Goal: Task Accomplishment & Management: Use online tool/utility

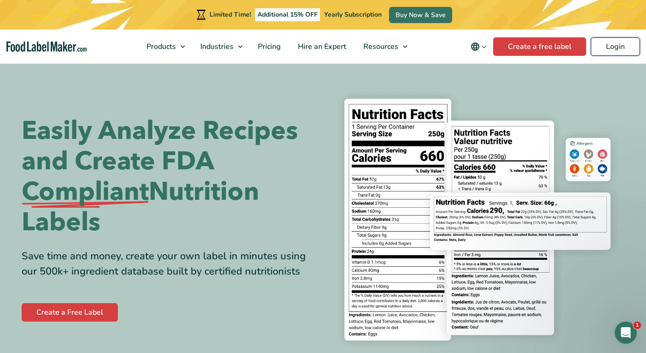
click at [610, 45] on link "Login" at bounding box center [615, 46] width 49 height 18
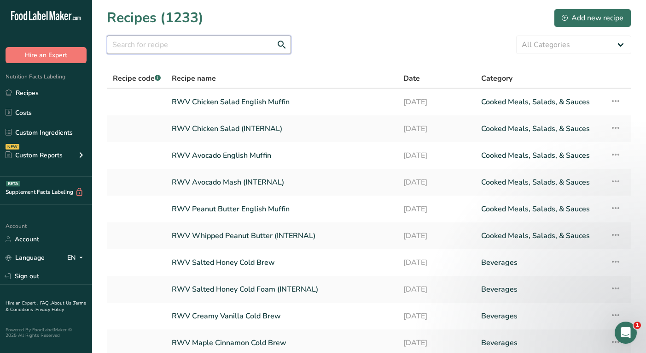
click at [204, 48] on input "text" at bounding box center [199, 44] width 184 height 18
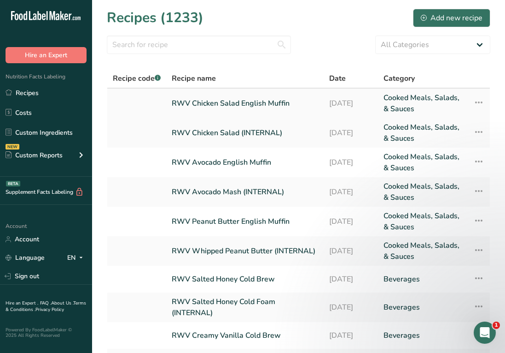
click at [225, 101] on link "RWV Chicken Salad English Muffin" at bounding box center [245, 103] width 147 height 22
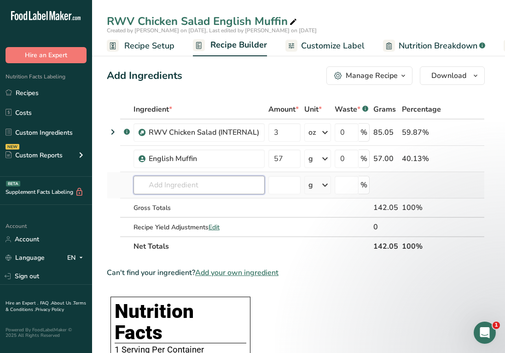
click at [204, 189] on input "text" at bounding box center [199, 185] width 131 height 18
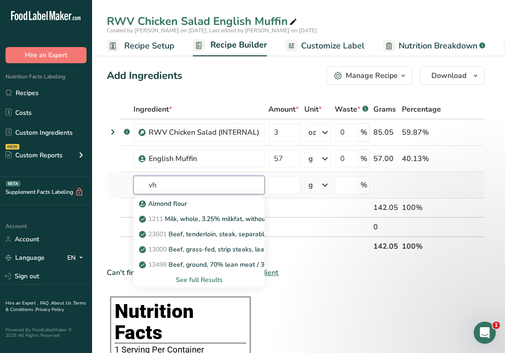
type input "v"
type input "chicken"
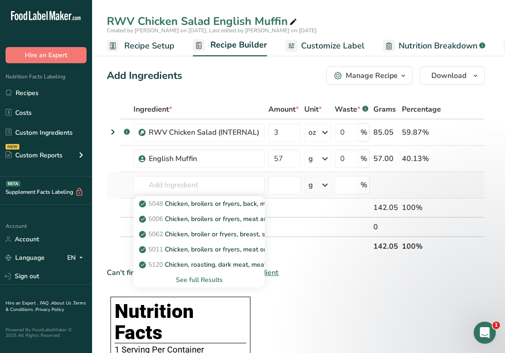
click at [203, 277] on div "See full Results" at bounding box center [199, 280] width 117 height 10
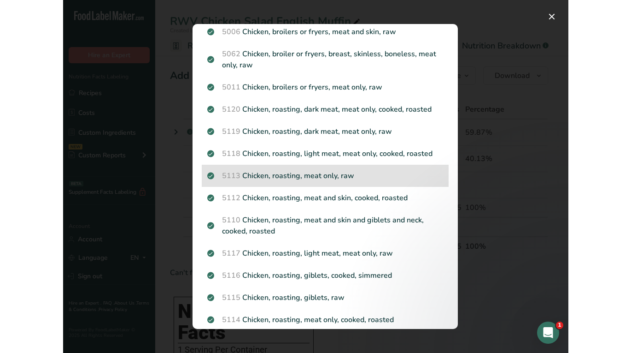
scroll to position [53, 0]
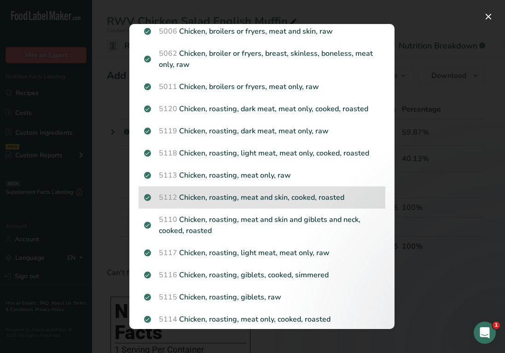
click at [225, 197] on p "5112 Chicken, roasting, meat and skin, cooked, roasted" at bounding box center [262, 197] width 236 height 11
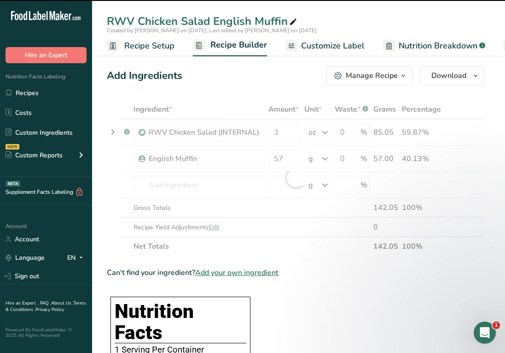
type input "0"
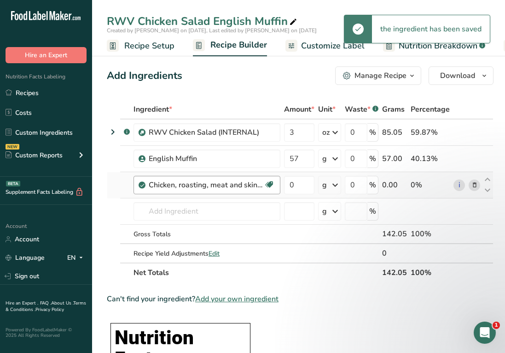
click at [199, 188] on div "Chicken, roasting, meat and skin, cooked, roasted" at bounding box center [206, 184] width 115 height 11
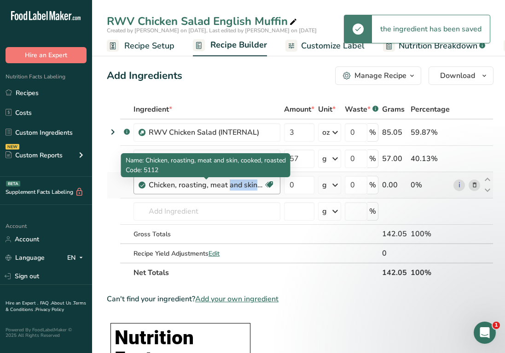
click at [199, 188] on div "Chicken, roasting, meat and skin, cooked, roasted" at bounding box center [206, 184] width 115 height 11
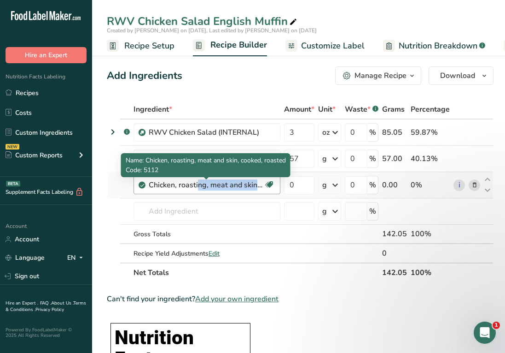
click at [199, 188] on div "Chicken, roasting, meat and skin, cooked, roasted" at bounding box center [206, 184] width 115 height 11
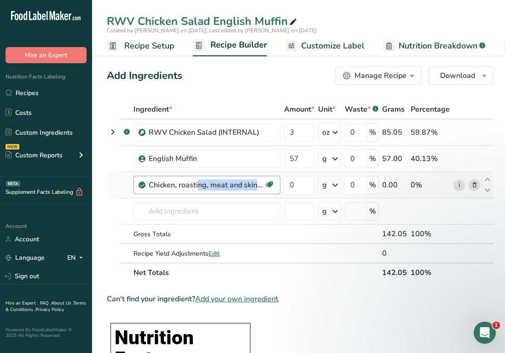
copy div "Chicken, roasting, meat and skin, cooked, roasted Dairy free Gluten free Soy fr…"
click at [474, 187] on icon at bounding box center [475, 185] width 6 height 10
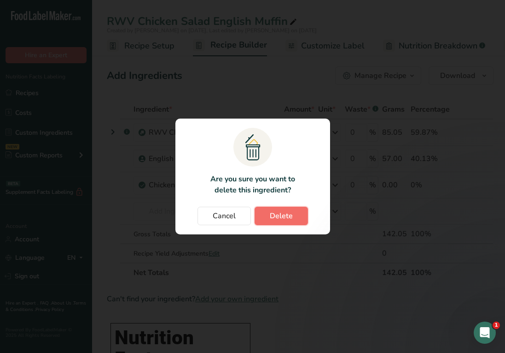
click at [277, 218] on span "Delete" at bounding box center [281, 215] width 23 height 11
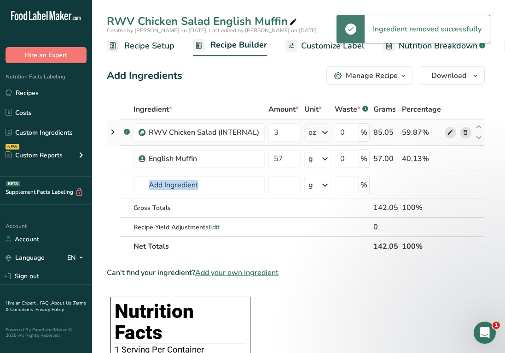
click at [454, 136] on span at bounding box center [450, 132] width 11 height 11
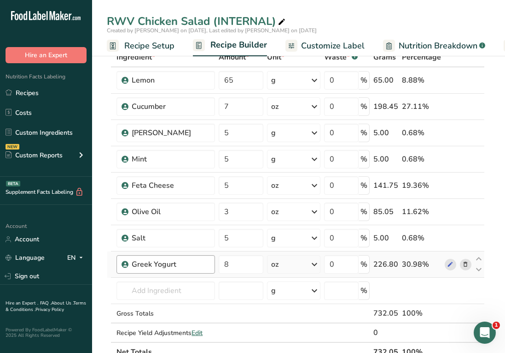
scroll to position [75, 0]
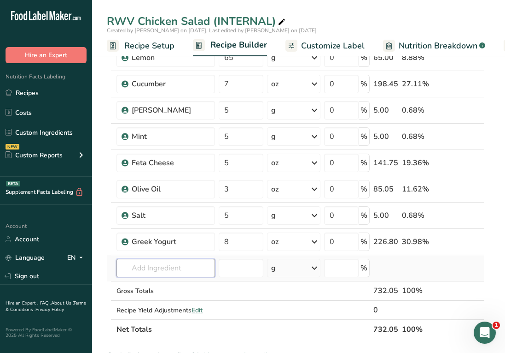
click at [173, 267] on input "text" at bounding box center [166, 268] width 99 height 18
paste input "Chicken, roasting, meat and skin, cooked, roasted"
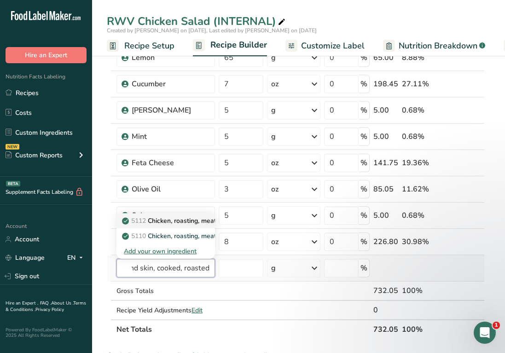
scroll to position [0, 0]
type input "Chicken, roasting, meat and skin, cooked, roasted"
click at [180, 223] on p "5112 Chicken, roasting, meat and skin, cooked, roasted" at bounding box center [208, 221] width 169 height 10
type input "Chicken, roasting, meat and skin, cooked, roasted"
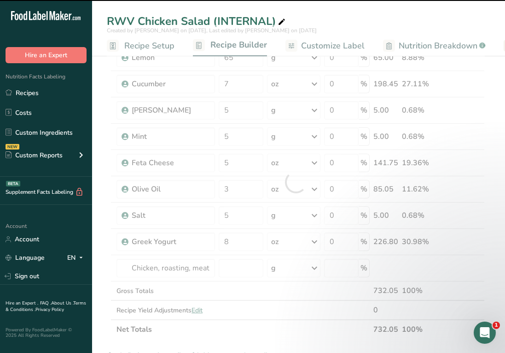
type input "0"
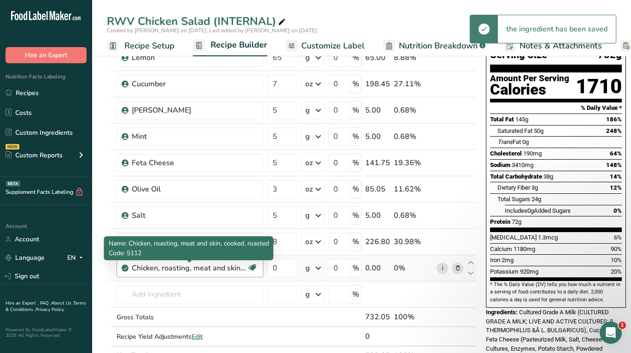
click at [212, 270] on div "Chicken, roasting, meat and skin, cooked, roasted" at bounding box center [189, 267] width 115 height 11
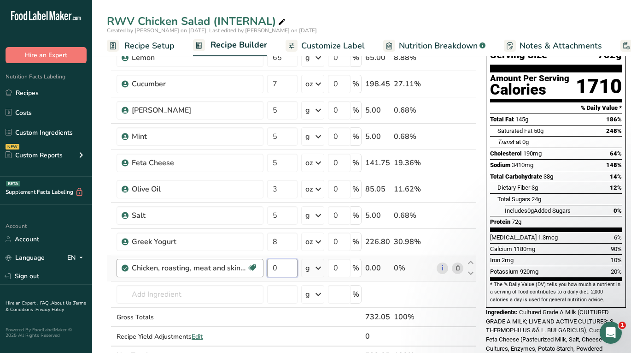
drag, startPoint x: 282, startPoint y: 263, endPoint x: 241, endPoint y: 263, distance: 41.9
click at [241, 263] on tr "Chicken, roasting, meat and skin, cooked, roasted Dairy free Gluten free Soy fr…" at bounding box center [291, 268] width 369 height 26
paste input "2"
type input "2"
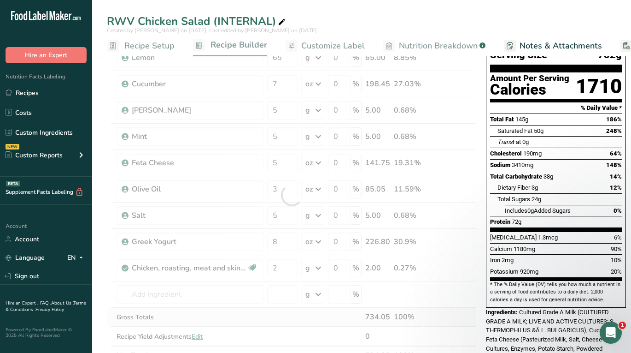
click at [268, 309] on div "Ingredient * Amount * Unit * Waste * .a-a{fill:#347362;}.b-a{fill:#fff;} Grams …" at bounding box center [292, 195] width 370 height 340
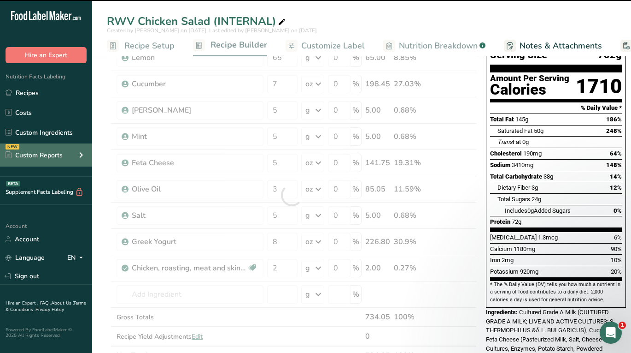
click at [1, 149] on div "NEW Custom Reports" at bounding box center [46, 154] width 92 height 23
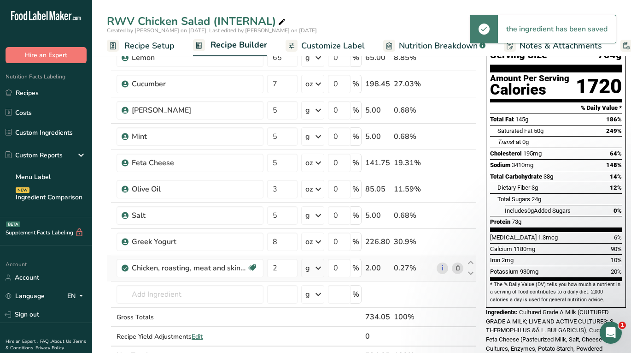
click at [311, 263] on div "g" at bounding box center [312, 268] width 23 height 18
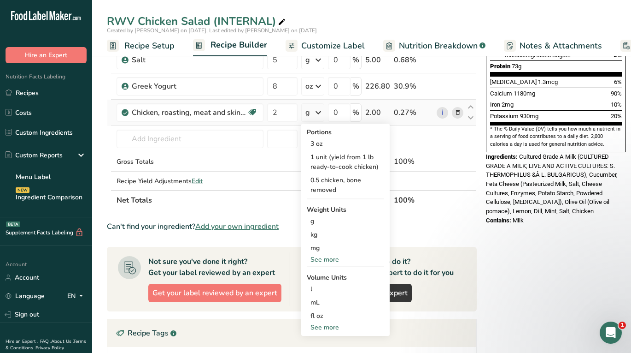
scroll to position [230, 0]
click at [329, 264] on div "Portions 3 oz 1 unit (yield from 1 lb ready-to-cook chicken) 0.5 chicken, bone …" at bounding box center [345, 229] width 88 height 212
click at [329, 259] on div "See more" at bounding box center [345, 259] width 77 height 10
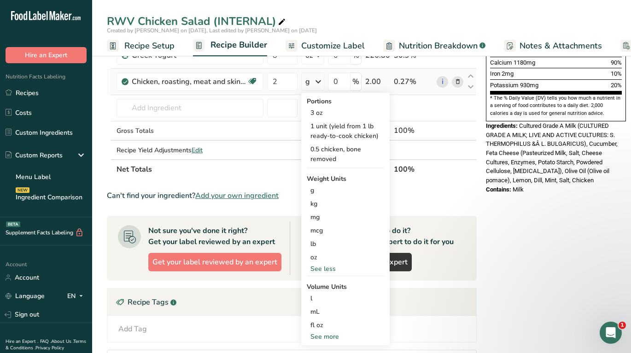
scroll to position [268, 0]
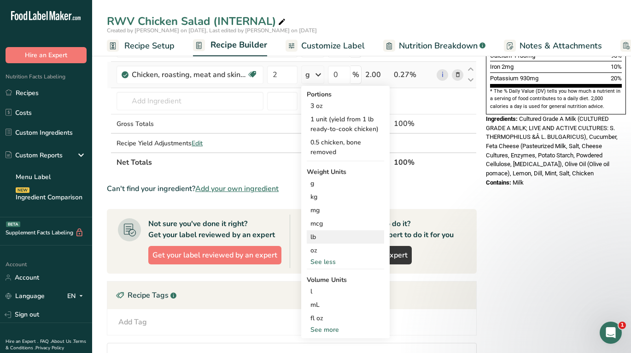
click at [320, 239] on div "lb" at bounding box center [345, 236] width 77 height 13
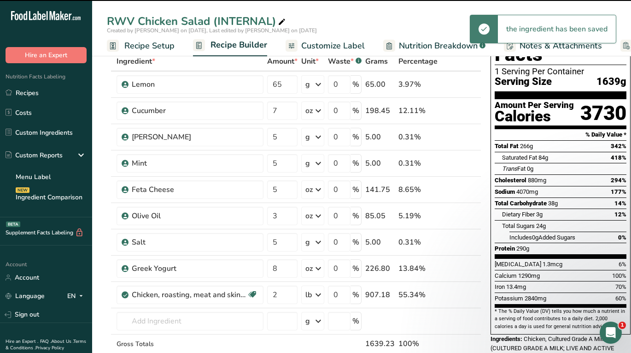
scroll to position [47, 0]
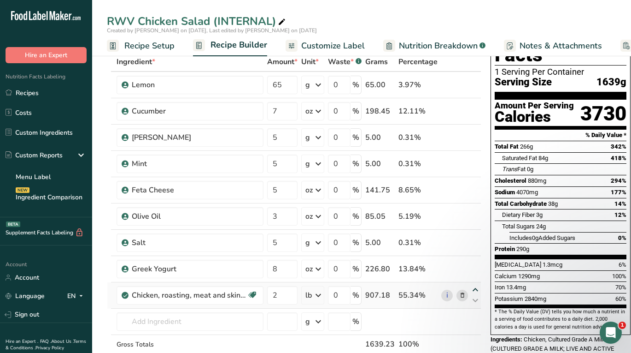
click at [473, 289] on icon at bounding box center [475, 289] width 11 height 7
type input "2"
type input "8"
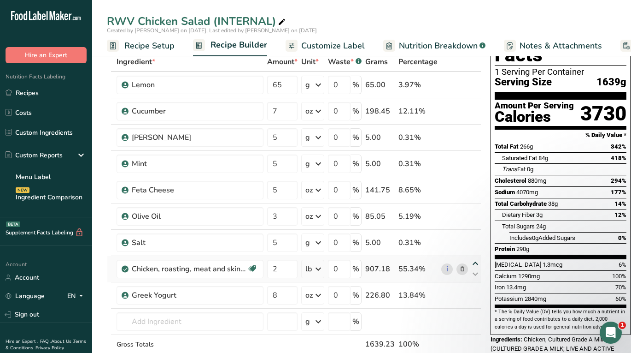
click at [473, 261] on icon at bounding box center [475, 263] width 11 height 7
type input "2"
type input "5"
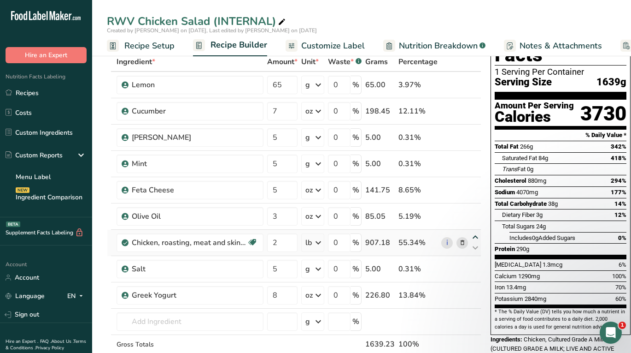
click at [473, 237] on icon at bounding box center [475, 237] width 11 height 7
type input "2"
type input "3"
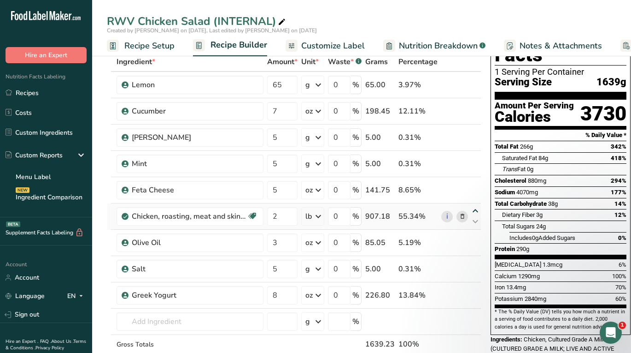
click at [474, 210] on icon at bounding box center [475, 210] width 11 height 7
type input "2"
type input "5"
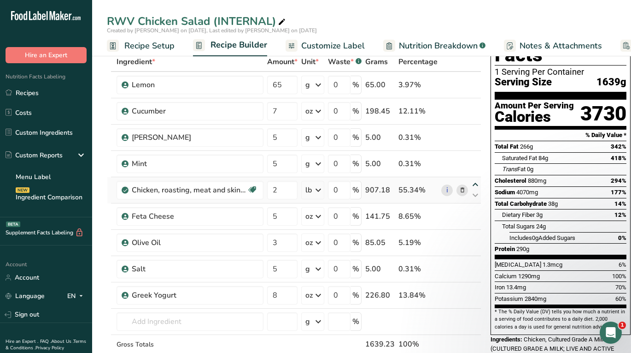
click at [474, 181] on icon at bounding box center [475, 184] width 11 height 7
type input "2"
type input "5"
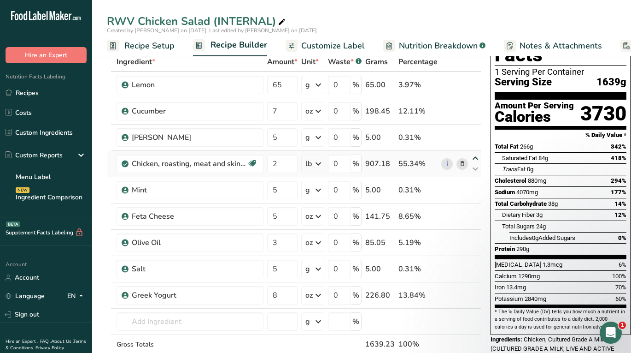
click at [472, 158] on icon at bounding box center [475, 158] width 11 height 7
type input "2"
type input "5"
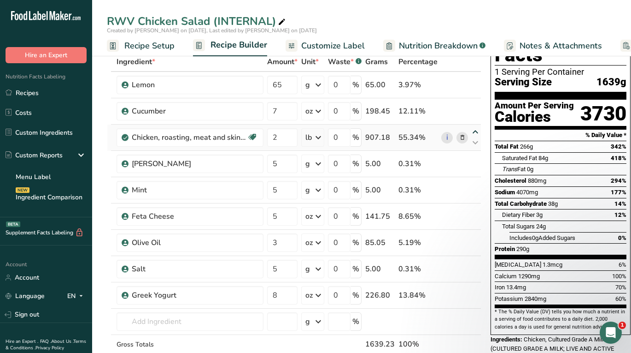
click at [475, 132] on icon at bounding box center [475, 132] width 11 height 7
type input "2"
type input "7"
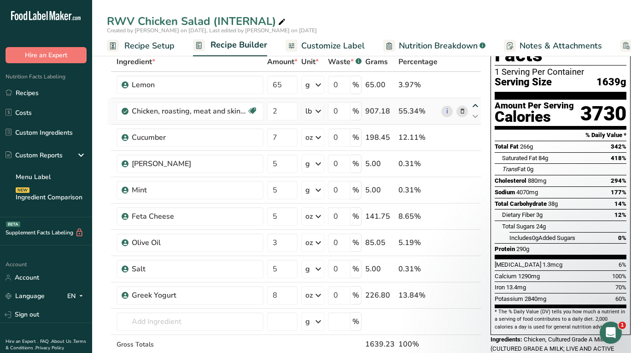
click at [473, 104] on icon at bounding box center [475, 105] width 11 height 7
type input "2"
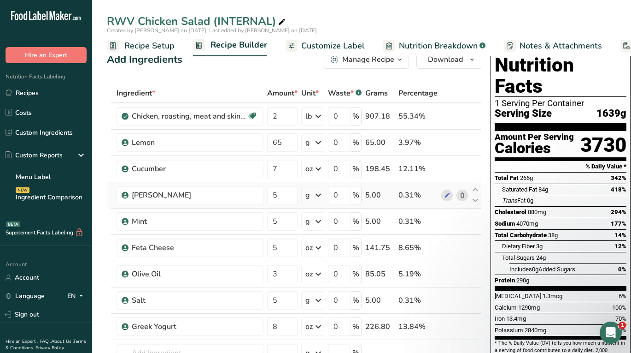
scroll to position [15, 0]
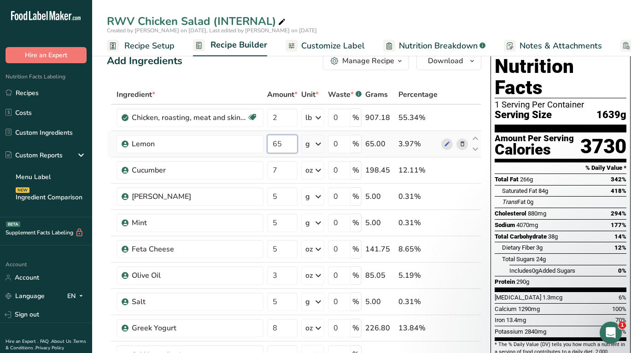
click at [278, 145] on input "65" at bounding box center [282, 144] width 30 height 18
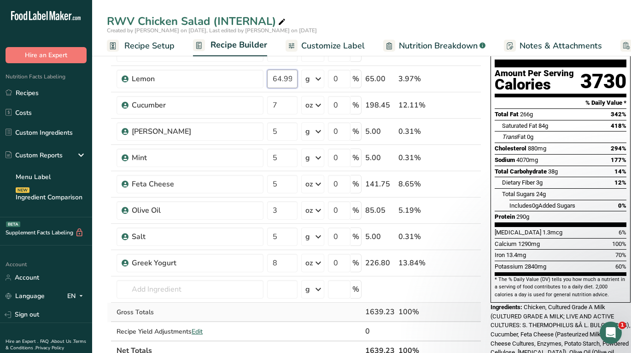
scroll to position [89, 0]
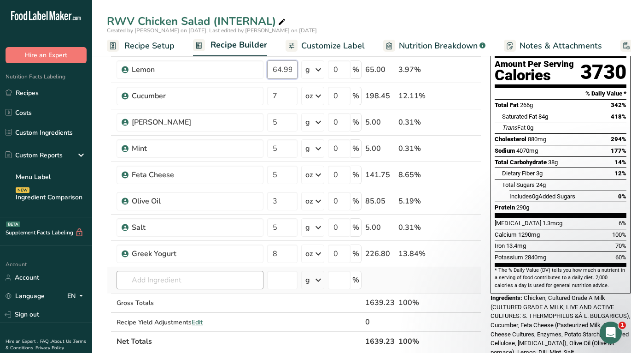
type input "64.999997"
click at [170, 280] on div "Ingredient * Amount * Unit * Waste * .a-a{fill:#347362;}.b-a{fill:#fff;} Grams …" at bounding box center [294, 181] width 375 height 340
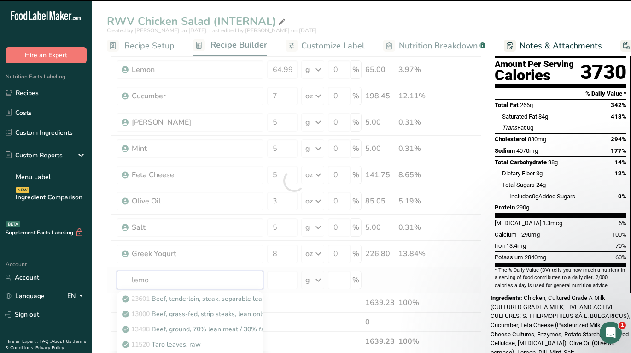
type input "lemon"
type input "j"
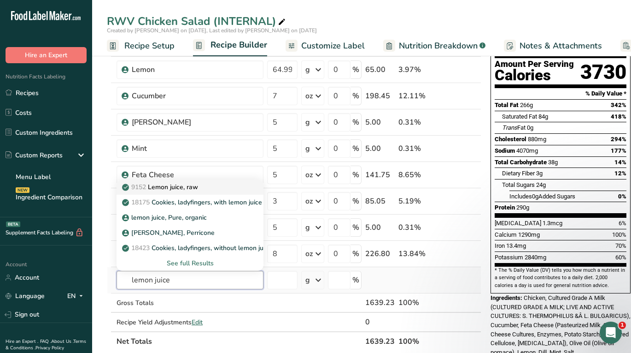
type input "lemon juice"
click at [187, 189] on p "9152 Lemon juice, raw" at bounding box center [161, 187] width 74 height 10
type input "Lemon juice, raw"
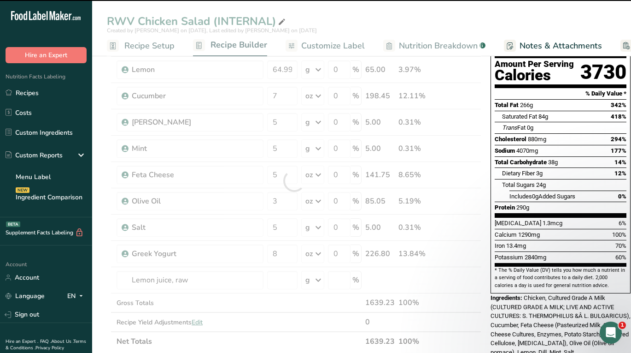
type input "0"
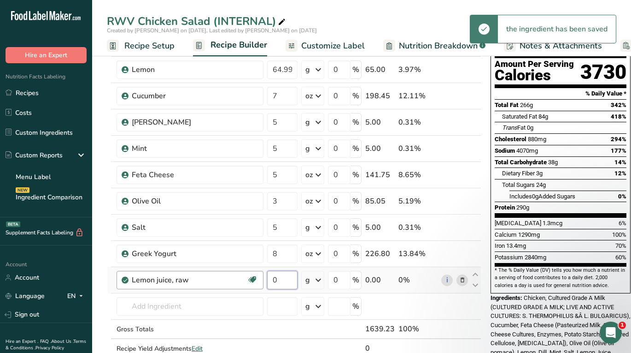
drag, startPoint x: 285, startPoint y: 285, endPoint x: 257, endPoint y: 285, distance: 28.1
click at [257, 285] on tr "Lemon juice, raw Source of Antioxidants Dairy free Gluten free Vegan Vegetarian…" at bounding box center [294, 280] width 374 height 26
drag, startPoint x: 284, startPoint y: 281, endPoint x: 244, endPoint y: 277, distance: 39.8
click at [244, 277] on tr "Lemon juice, raw Source of Antioxidants Dairy free Gluten free Vegan Vegetarian…" at bounding box center [294, 280] width 374 height 26
paste input "65"
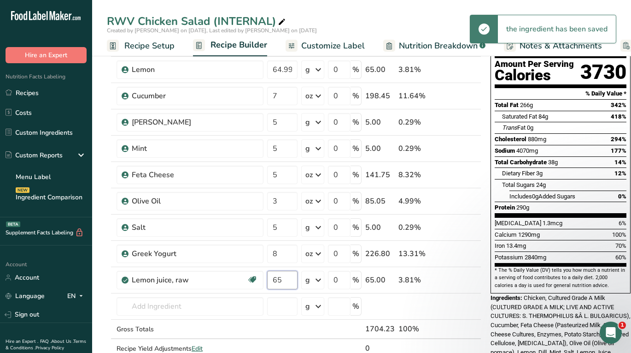
type input "65"
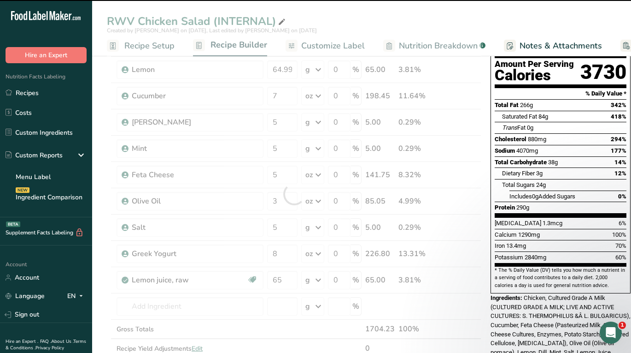
scroll to position [67, 0]
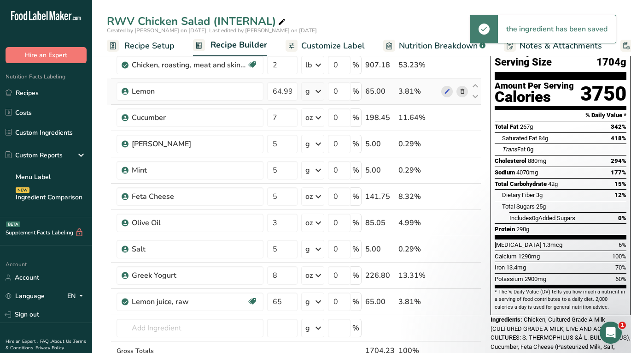
click at [459, 92] on icon at bounding box center [462, 92] width 6 height 10
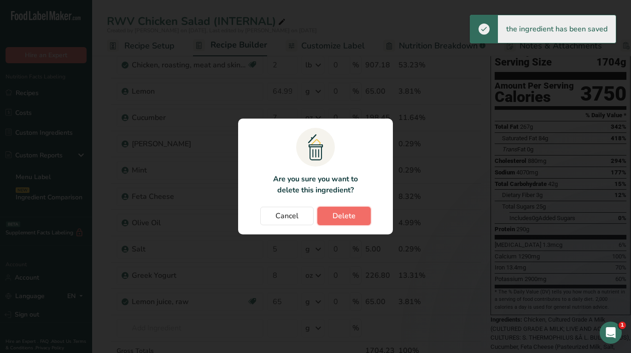
click at [348, 210] on span "Delete" at bounding box center [344, 215] width 23 height 11
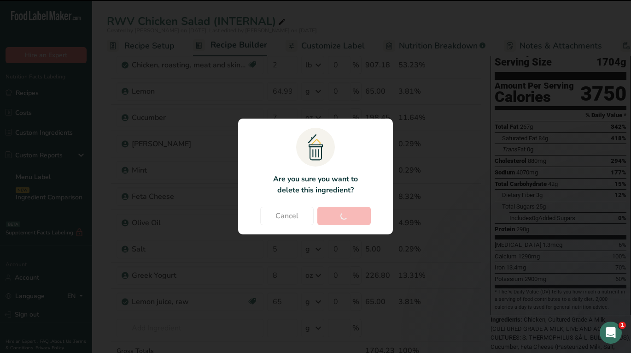
type input "7"
type input "5"
type input "3"
type input "5"
type input "8"
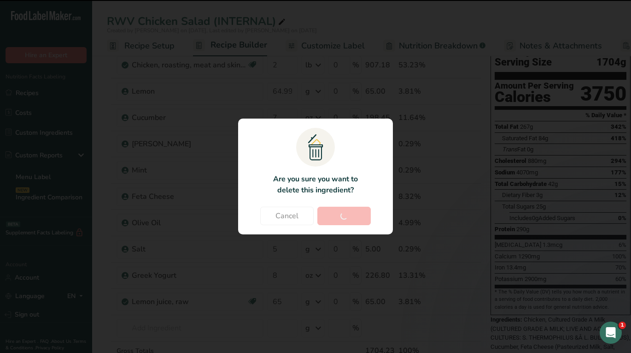
type input "65"
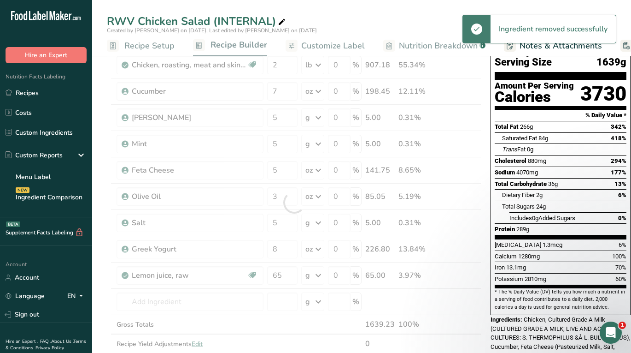
scroll to position [59, 0]
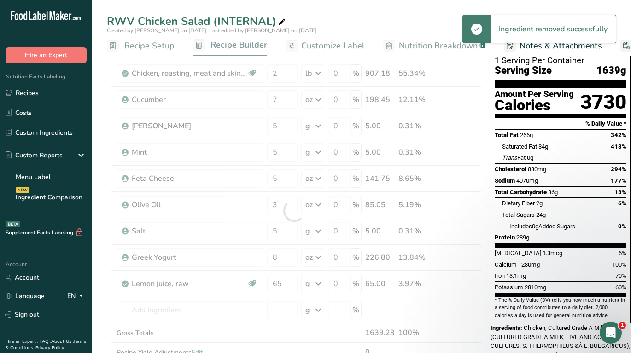
click at [206, 101] on div at bounding box center [294, 211] width 375 height 340
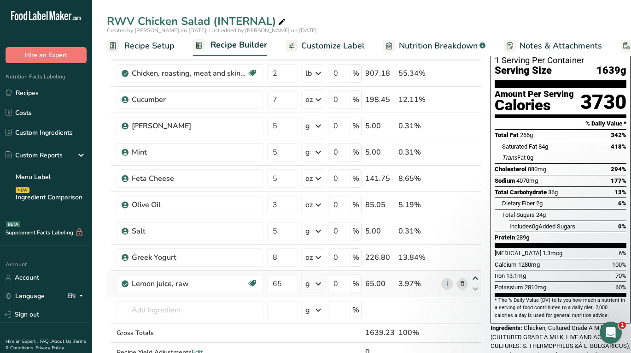
click at [471, 276] on icon at bounding box center [475, 278] width 11 height 7
type input "65"
type input "8"
click at [474, 250] on icon at bounding box center [475, 251] width 11 height 7
type input "65"
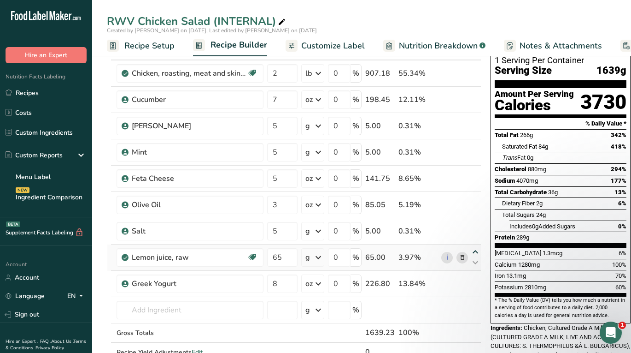
type input "5"
click at [473, 224] on icon at bounding box center [475, 225] width 11 height 7
type input "65"
type input "3"
click at [472, 197] on icon at bounding box center [475, 199] width 11 height 7
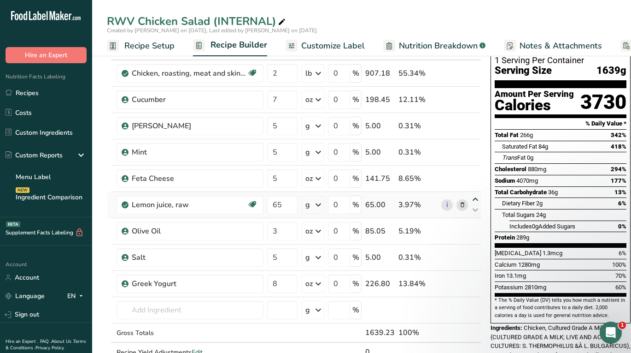
type input "65"
type input "5"
click at [473, 170] on icon at bounding box center [475, 173] width 11 height 7
type input "65"
type input "5"
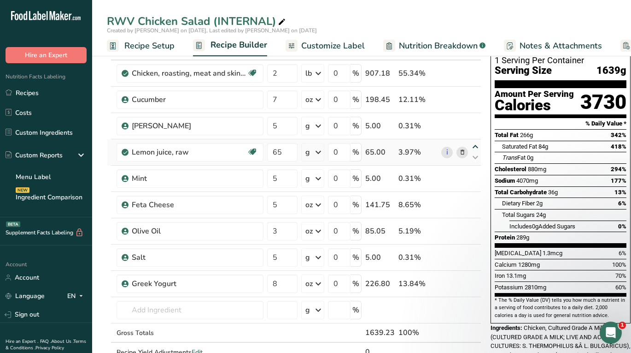
click at [473, 146] on icon at bounding box center [475, 146] width 11 height 7
type input "65"
type input "5"
click at [473, 117] on icon at bounding box center [475, 120] width 11 height 7
type input "65"
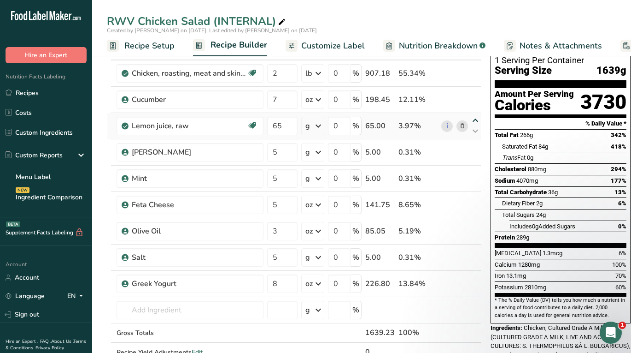
type input "7"
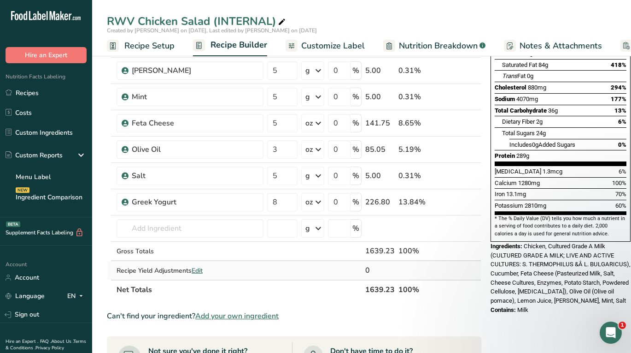
scroll to position [146, 0]
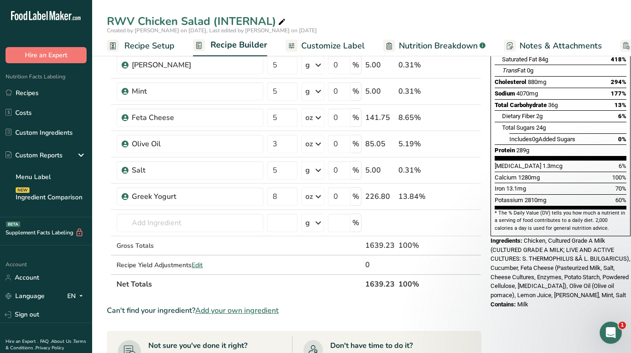
click at [371, 283] on th "1639.23" at bounding box center [380, 283] width 33 height 19
copy th "1639.23"
click at [377, 286] on th "1639.23" at bounding box center [380, 283] width 33 height 19
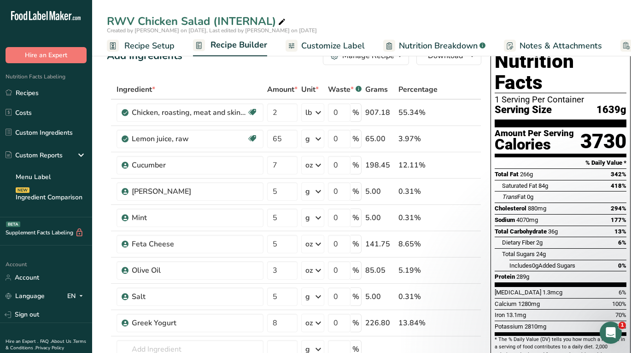
scroll to position [0, 0]
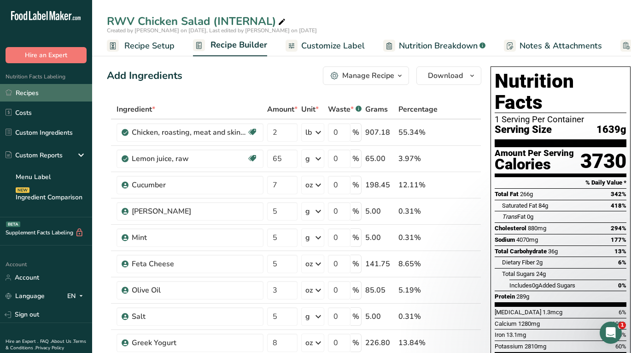
click at [53, 95] on link "Recipes" at bounding box center [46, 93] width 92 height 18
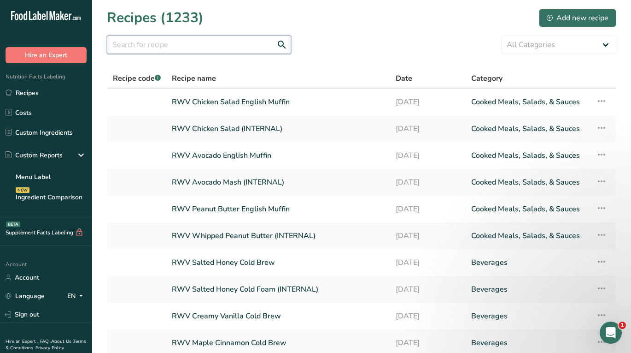
click at [230, 47] on input "text" at bounding box center [199, 44] width 184 height 18
type input "chicken"
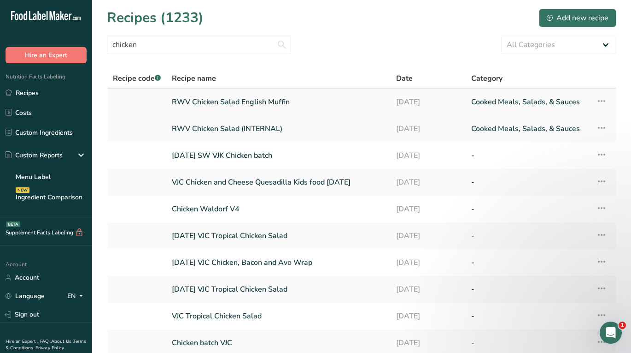
click at [227, 104] on link "RWV Chicken Salad English Muffin" at bounding box center [278, 101] width 213 height 19
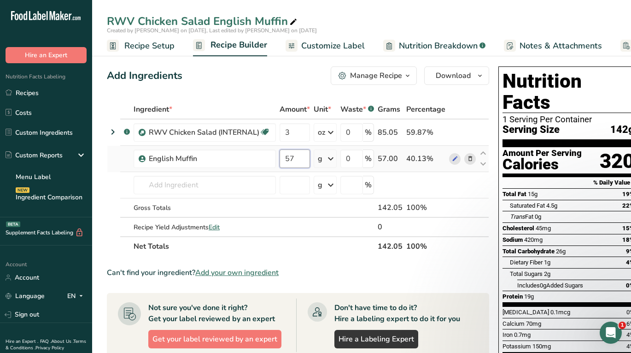
click at [286, 154] on input "57" at bounding box center [295, 158] width 30 height 18
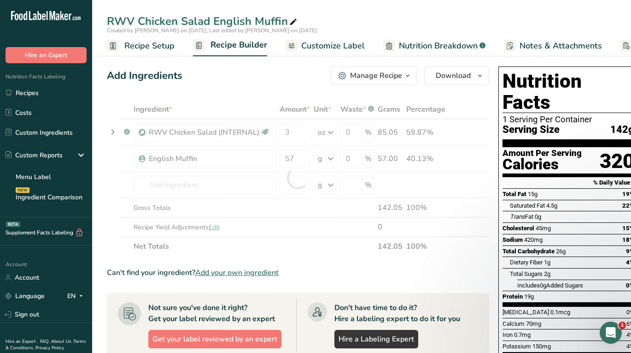
click at [212, 84] on div "Add Ingredients Manage Recipe Delete Recipe Duplicate Recipe Scale Recipe Save …" at bounding box center [298, 75] width 382 height 18
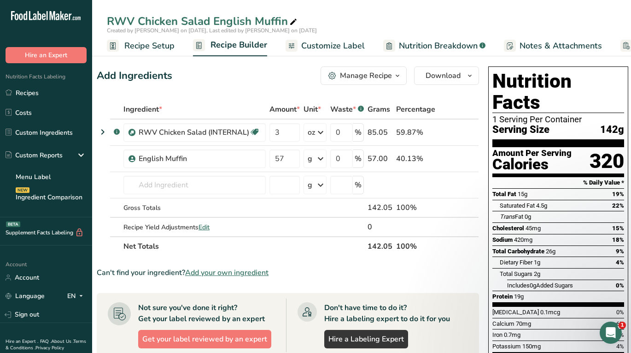
scroll to position [23, 0]
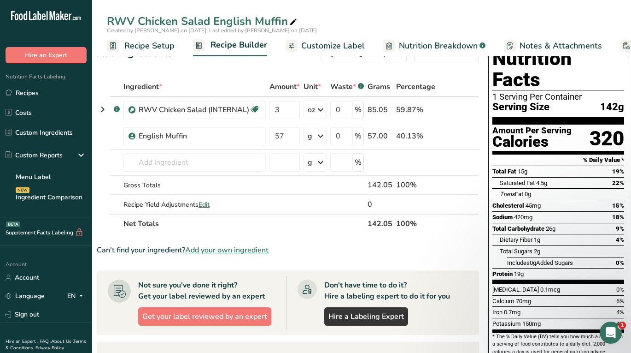
click at [439, 50] on span "Nutrition Breakdown" at bounding box center [438, 46] width 79 height 12
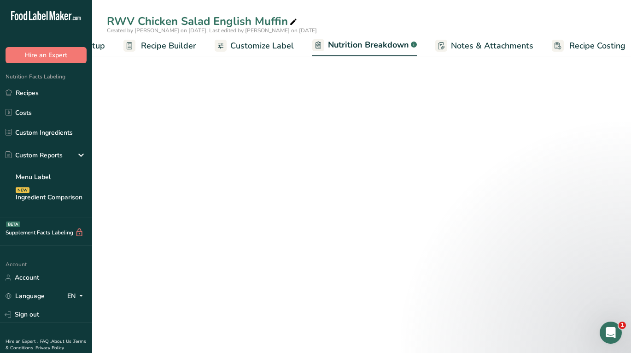
scroll to position [0, 78]
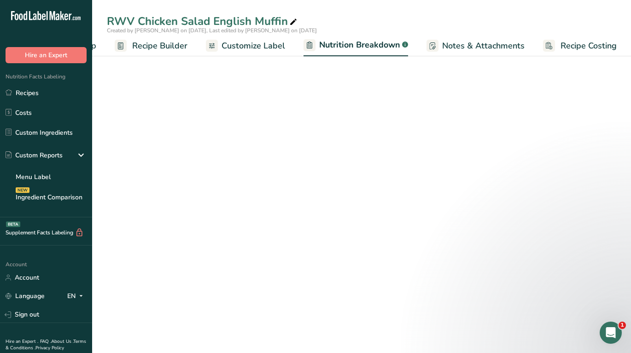
select select "Calories"
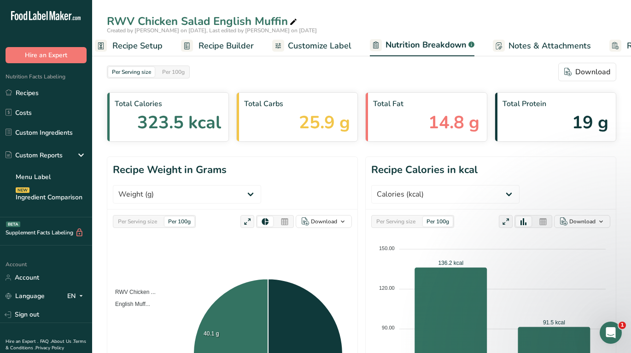
scroll to position [0, 0]
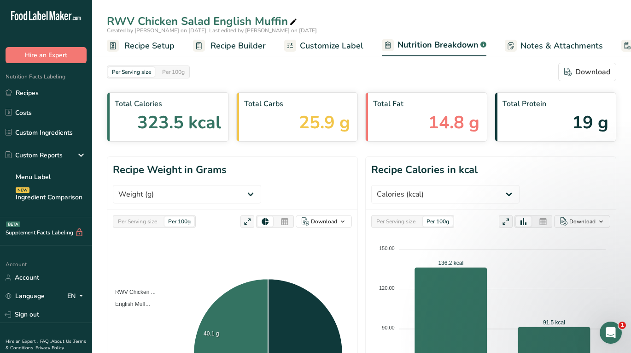
click at [150, 45] on span "Recipe Setup" at bounding box center [149, 46] width 50 height 12
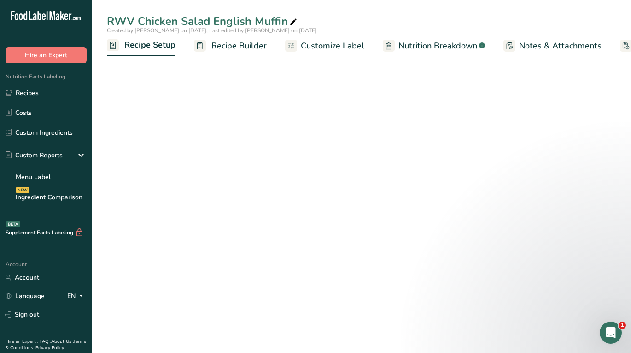
scroll to position [0, 3]
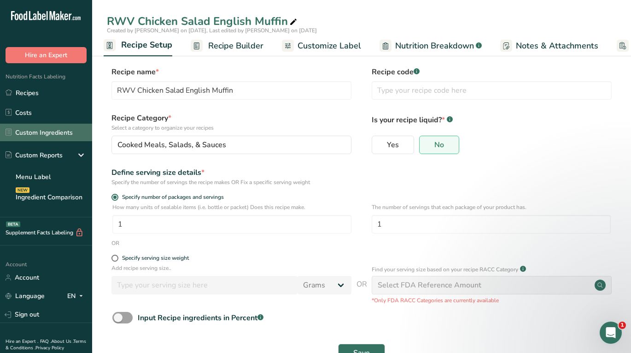
click at [55, 128] on link "Custom Ingredients" at bounding box center [46, 132] width 92 height 18
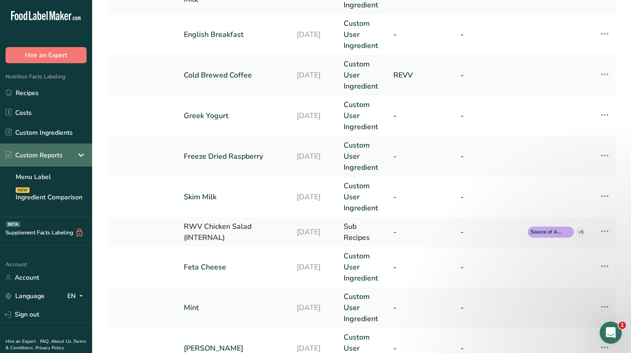
scroll to position [56, 0]
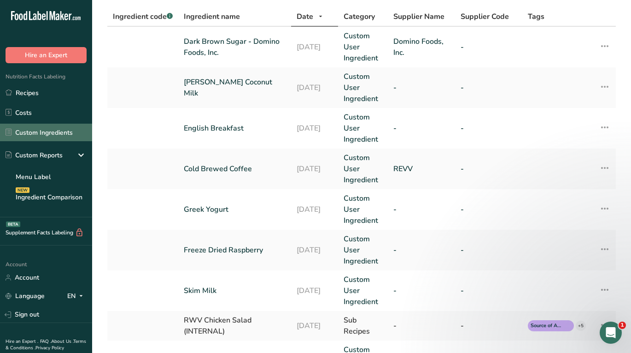
click at [36, 138] on link "Custom Ingredients" at bounding box center [46, 132] width 92 height 18
click at [37, 126] on link "Custom Ingredients" at bounding box center [46, 132] width 92 height 18
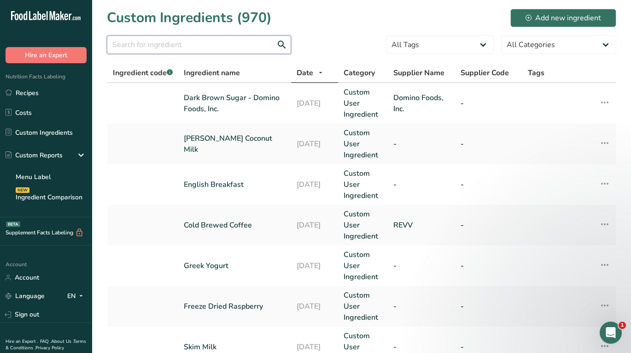
click at [193, 44] on input "text" at bounding box center [199, 44] width 184 height 18
click at [42, 101] on ul "Recipes Costs Custom Ingredients Custom Reports Menu Label Ingredient Compariso…" at bounding box center [46, 145] width 92 height 123
click at [47, 97] on link "Recipes" at bounding box center [46, 93] width 92 height 18
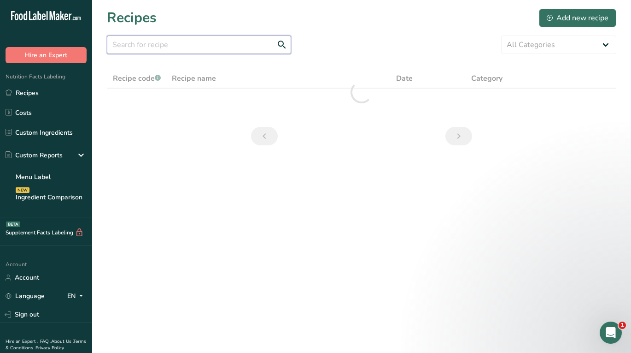
click at [172, 48] on input "text" at bounding box center [199, 44] width 184 height 18
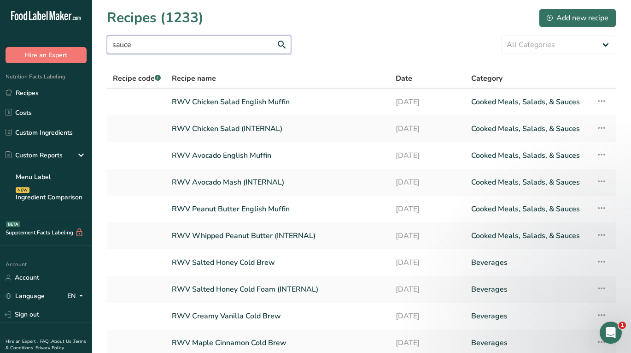
type input "sauce"
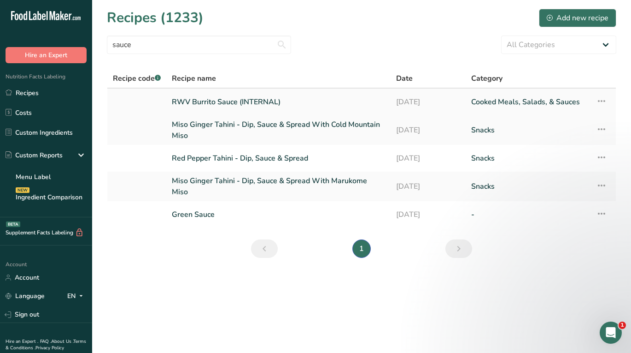
click at [216, 107] on link "RWV Burrito Sauce (INTERNAL)" at bounding box center [278, 101] width 213 height 19
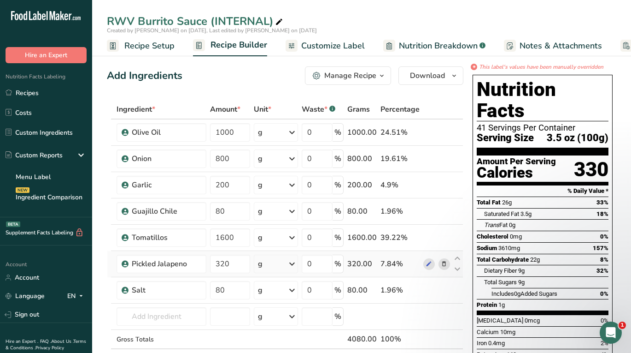
click at [422, 264] on td at bounding box center [437, 264] width 30 height 26
click at [428, 264] on icon at bounding box center [429, 264] width 6 height 10
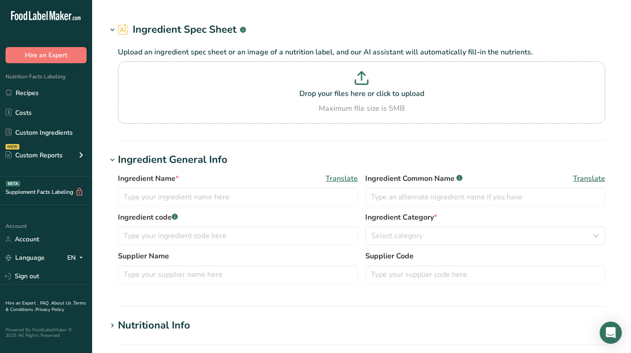
type input "Pickled Jalapeno"
type input "36"
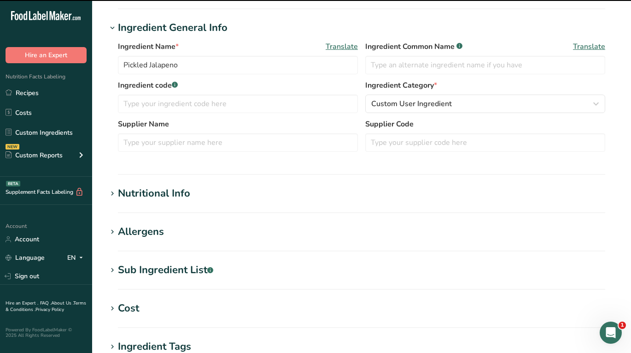
click at [131, 201] on section "Nutritional Info Serving Size .a-a{fill:#347362;}.b-a{fill:#fff;} Add ingredien…" at bounding box center [362, 199] width 510 height 27
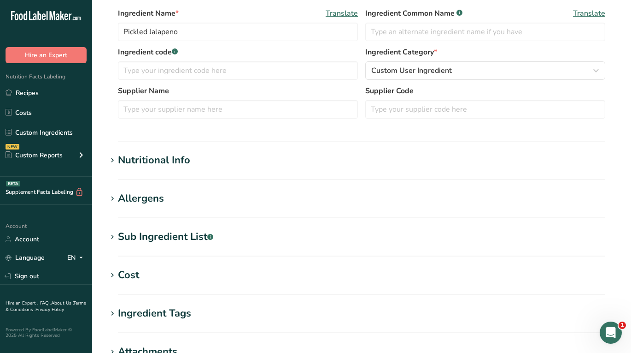
scroll to position [195, 0]
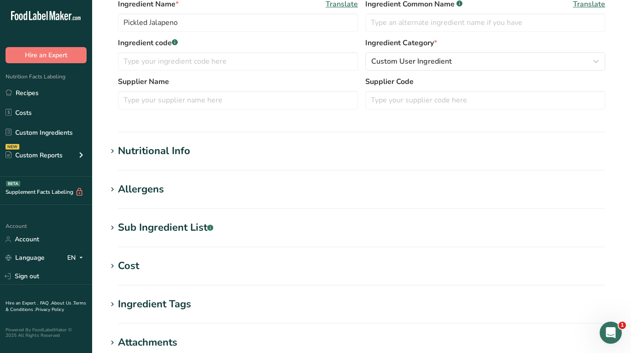
click at [143, 149] on div "Nutritional Info" at bounding box center [154, 150] width 72 height 15
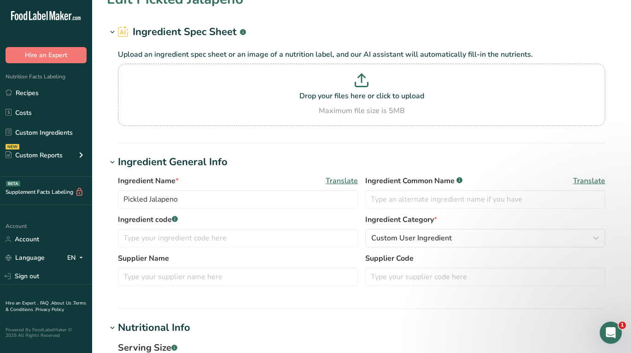
scroll to position [0, 0]
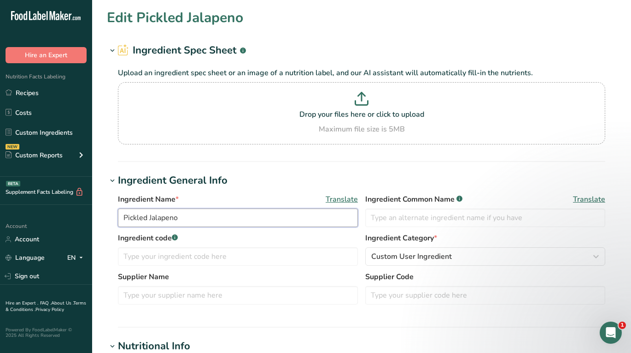
click at [154, 215] on input "Pickled Jalapeno" at bounding box center [238, 217] width 240 height 18
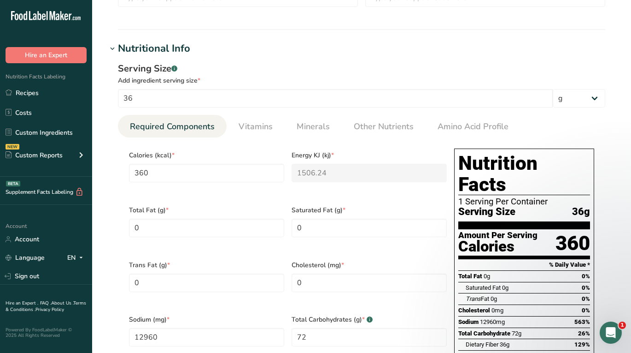
scroll to position [239, 0]
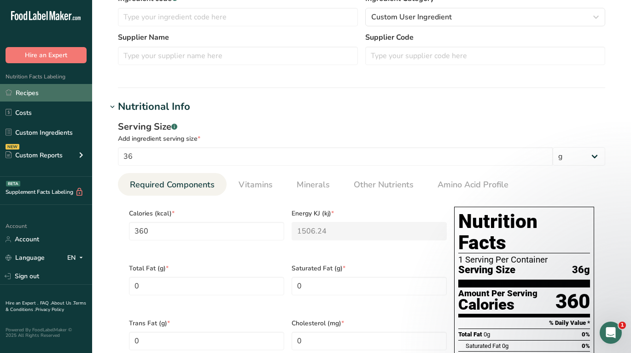
click at [29, 90] on link "Recipes" at bounding box center [46, 93] width 92 height 18
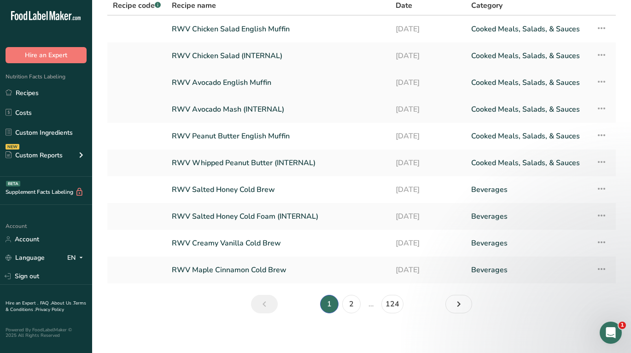
scroll to position [77, 0]
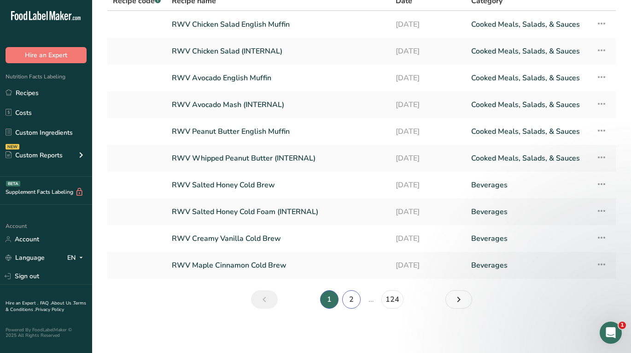
click at [346, 297] on link "2" at bounding box center [351, 299] width 18 height 18
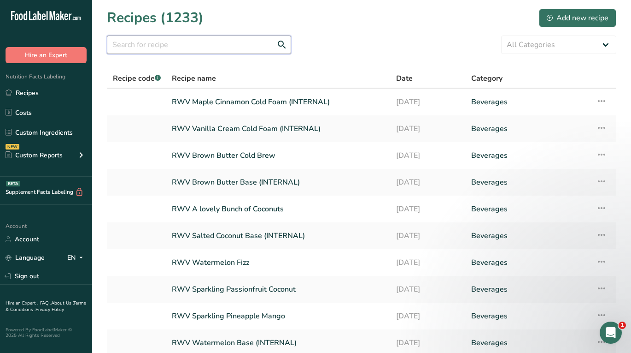
click at [205, 49] on input "text" at bounding box center [199, 44] width 184 height 18
type input "burrito"
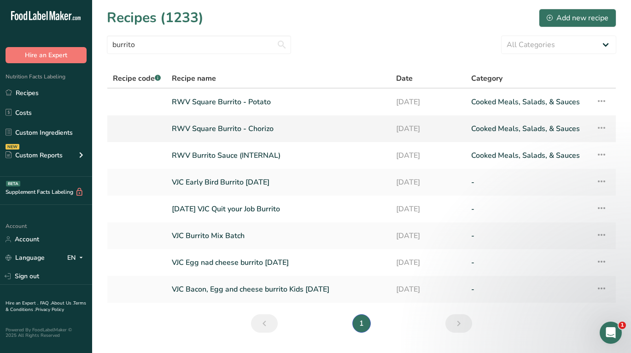
click at [237, 125] on link "RWV Square Burrito - Chorizo" at bounding box center [278, 128] width 213 height 19
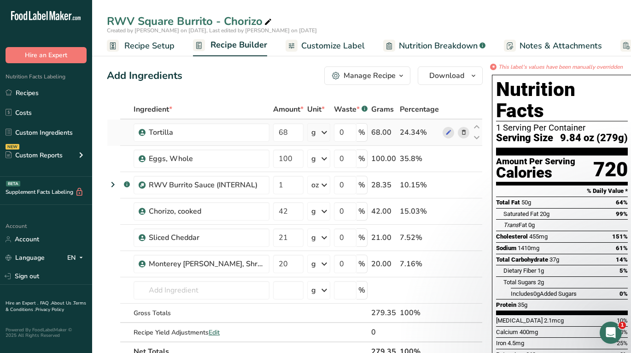
scroll to position [8, 0]
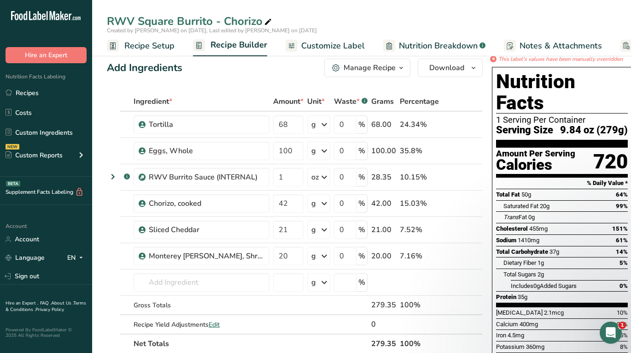
click at [423, 48] on span "Nutrition Breakdown" at bounding box center [438, 46] width 79 height 12
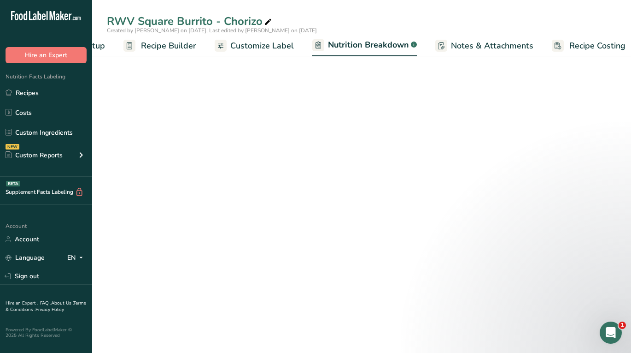
select select "Calories"
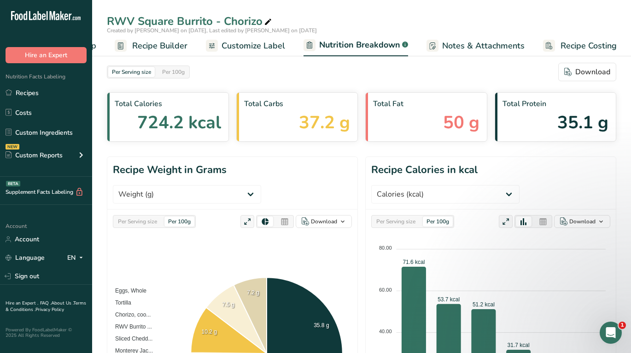
click at [277, 40] on span "Customize Label" at bounding box center [254, 46] width 64 height 12
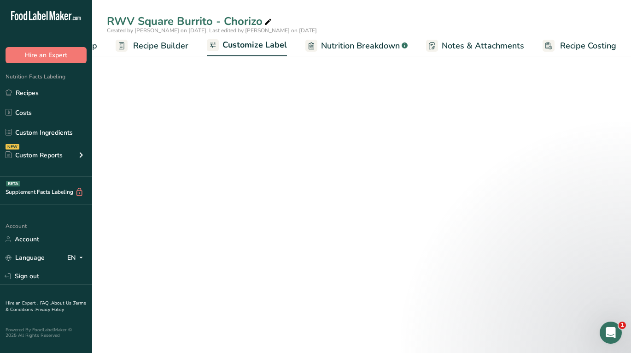
click at [147, 40] on span "Recipe Builder" at bounding box center [160, 46] width 55 height 12
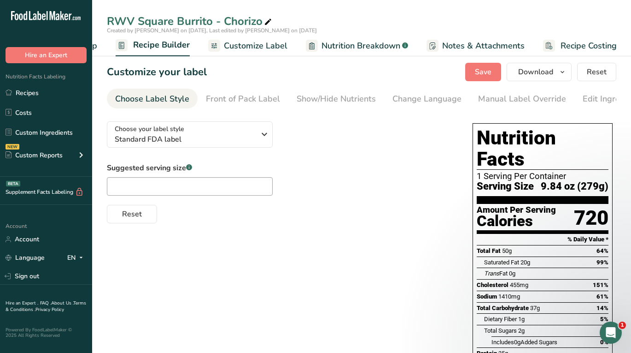
scroll to position [0, 77]
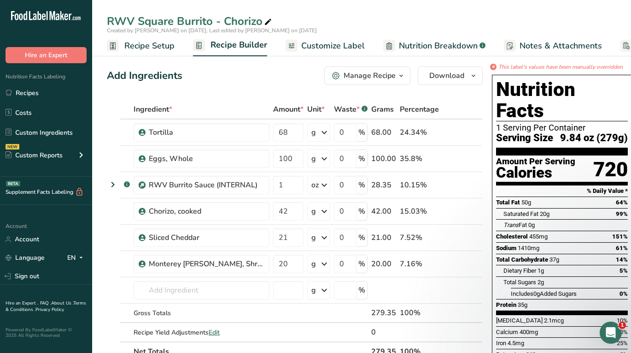
click at [423, 47] on span "Nutrition Breakdown" at bounding box center [438, 46] width 79 height 12
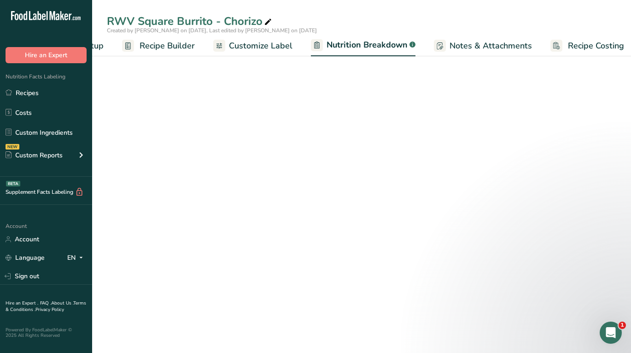
select select "Calories"
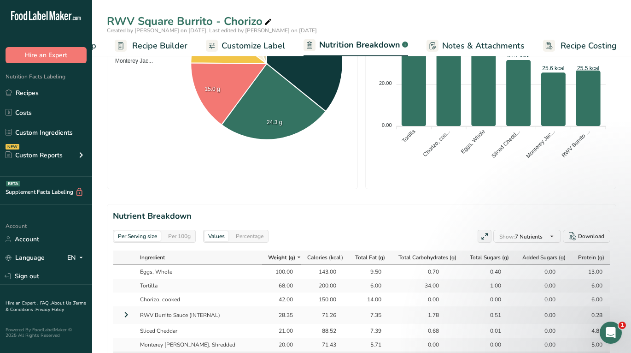
scroll to position [301, 0]
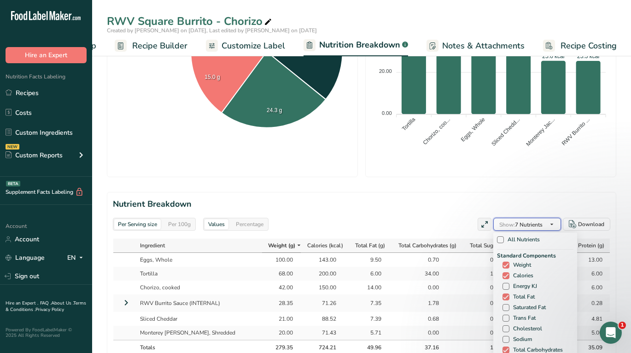
click at [549, 218] on icon "button" at bounding box center [551, 224] width 7 height 12
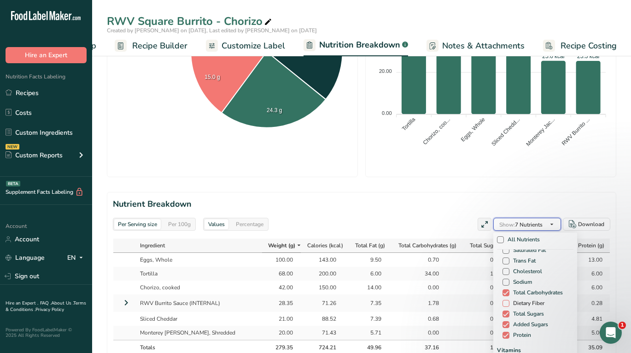
scroll to position [64, 0]
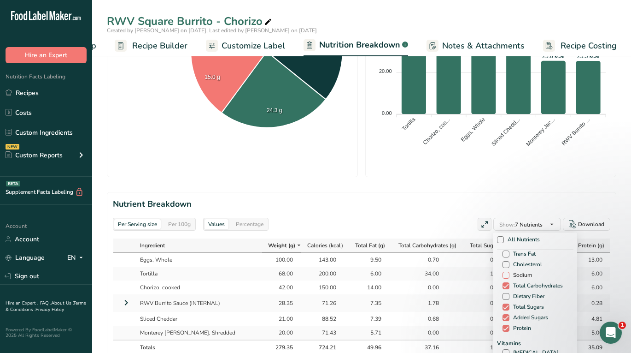
click at [504, 271] on span at bounding box center [506, 274] width 7 height 7
click at [504, 272] on input "Sodium" at bounding box center [506, 275] width 6 height 6
checkbox input "true"
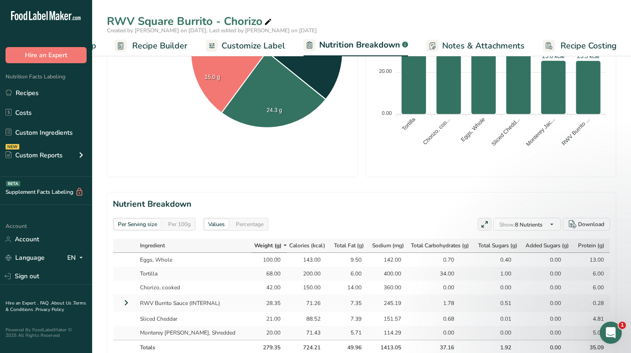
click at [406, 147] on div "80.00 80.00 60.00 60.00 40.00 40.00 20.00 20.00 0.00 0.00 71.6 kcal 53.7 kcal 5…" at bounding box center [490, 52] width 239 height 237
click at [128, 294] on icon at bounding box center [126, 302] width 11 height 17
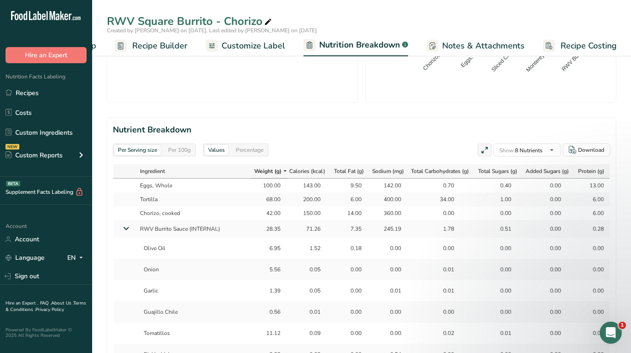
scroll to position [359, 0]
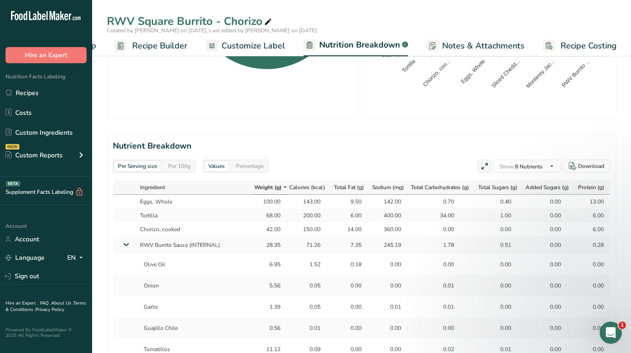
click at [160, 46] on span "Recipe Builder" at bounding box center [159, 46] width 55 height 12
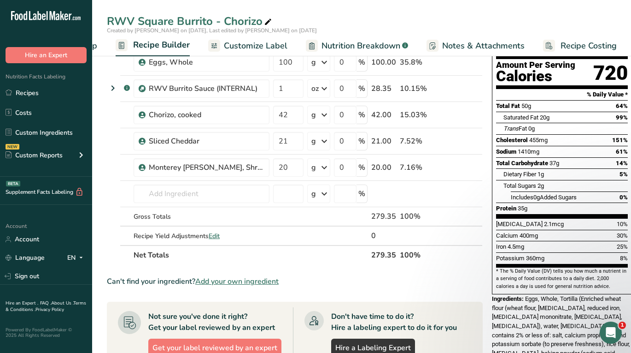
scroll to position [13, 0]
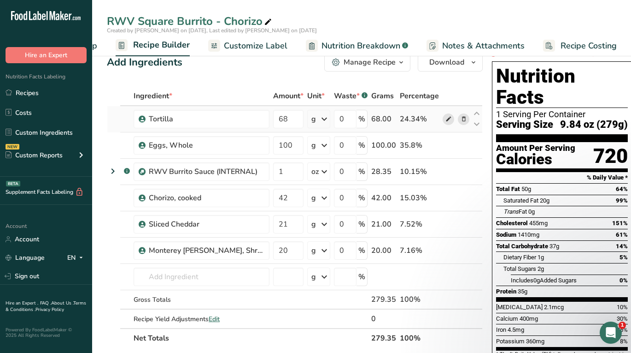
click at [446, 121] on icon at bounding box center [449, 119] width 6 height 10
click at [49, 95] on link "Recipes" at bounding box center [46, 93] width 92 height 18
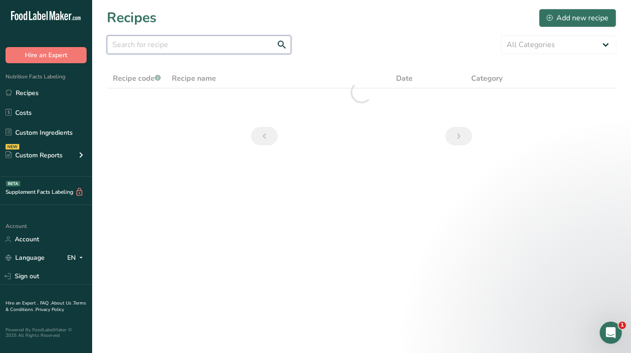
click at [222, 48] on input "text" at bounding box center [199, 44] width 184 height 18
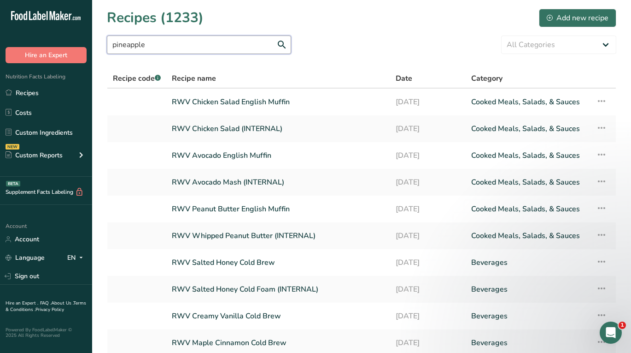
type input "pineapple"
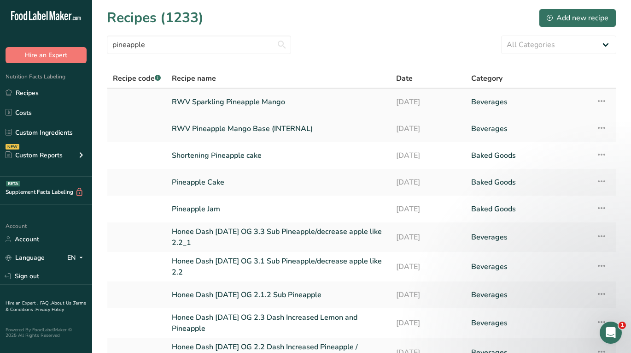
click at [242, 101] on link "RWV Sparkling Pineapple Mango" at bounding box center [278, 101] width 213 height 19
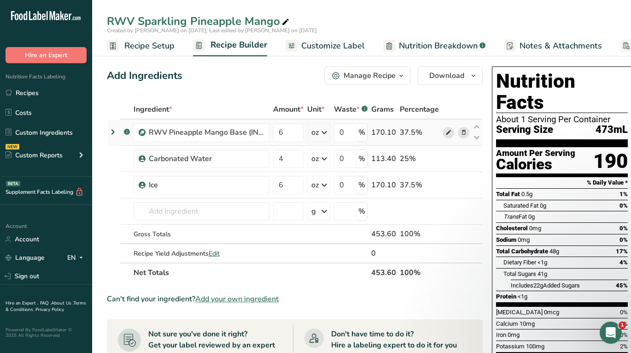
click at [452, 132] on span at bounding box center [448, 132] width 11 height 11
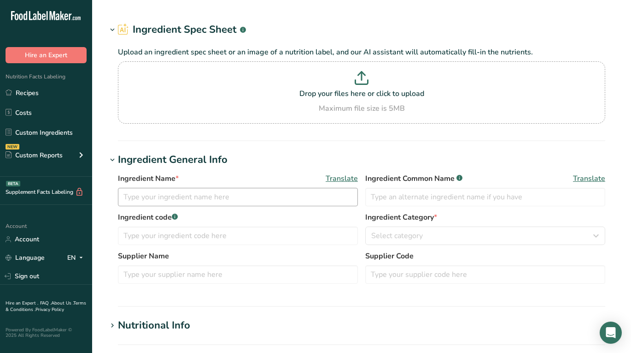
type input "Tortilla"
type input "9185245"
type input "Ole Mexican Foods, Inc."
type input "27108"
type input "68"
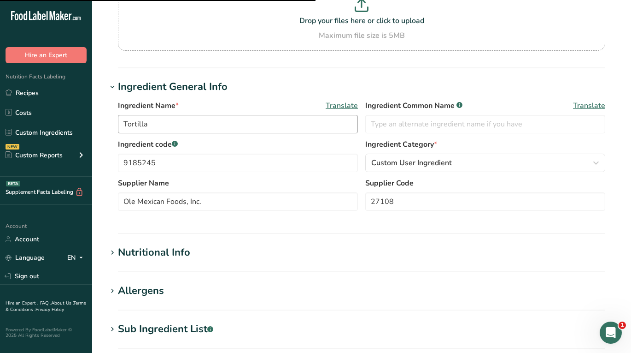
scroll to position [152, 0]
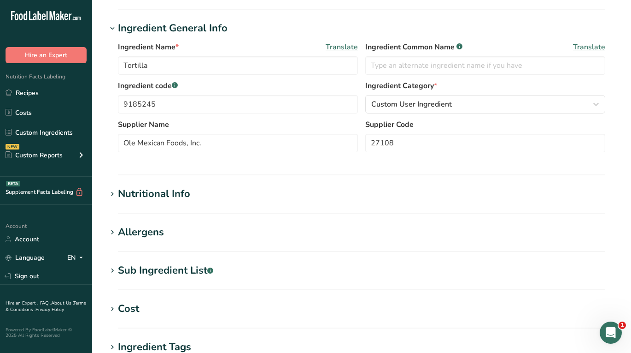
click at [161, 190] on div "Nutritional Info" at bounding box center [154, 193] width 72 height 15
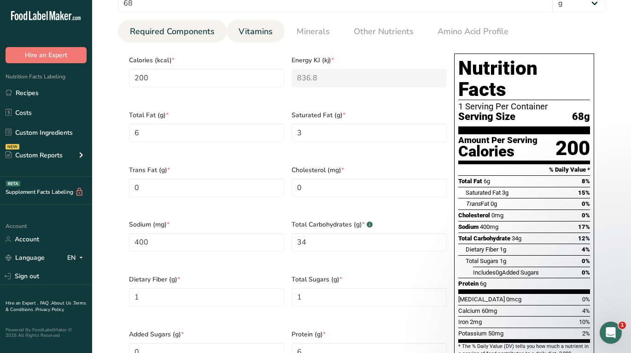
scroll to position [137, 0]
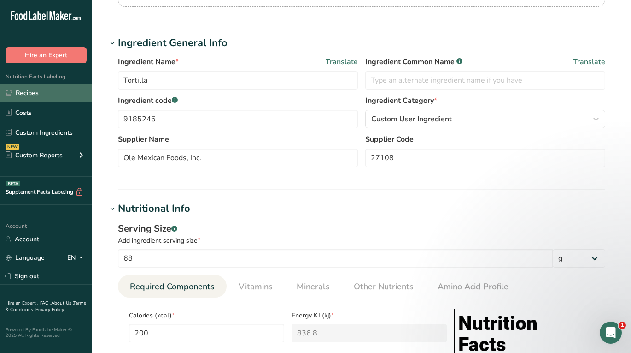
click at [27, 88] on link "Recipes" at bounding box center [46, 93] width 92 height 18
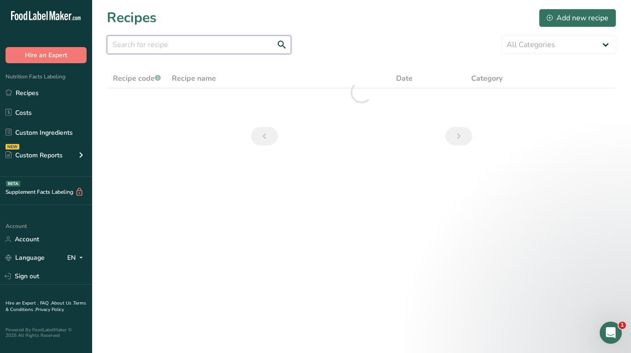
click at [200, 49] on input "text" at bounding box center [199, 44] width 184 height 18
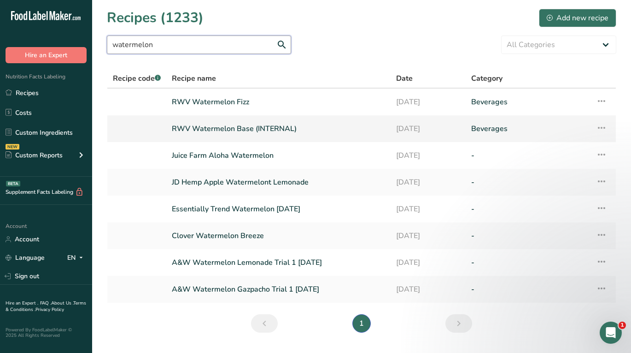
type input "watermelon"
click at [235, 127] on link "RWV Watermelon Base (INTERNAL)" at bounding box center [278, 128] width 213 height 19
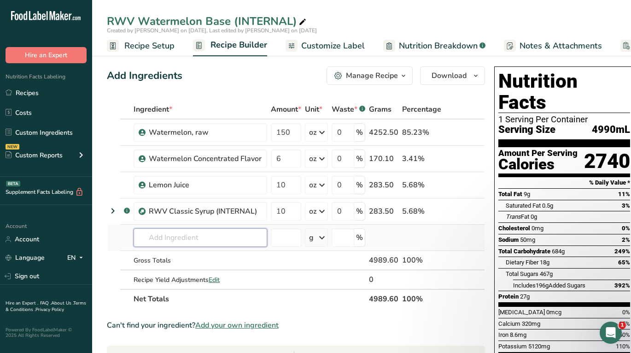
click at [198, 239] on input "text" at bounding box center [201, 237] width 134 height 18
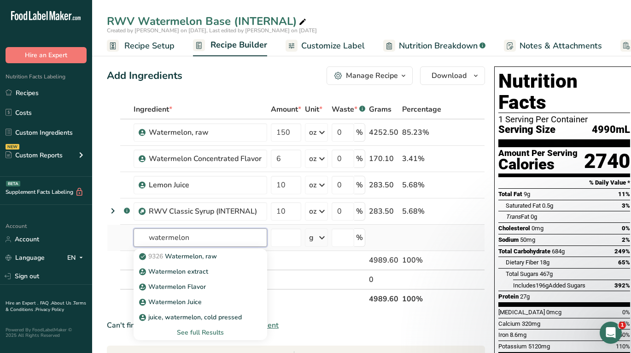
type input "watermelon"
click at [198, 331] on div "See full Results" at bounding box center [200, 332] width 119 height 10
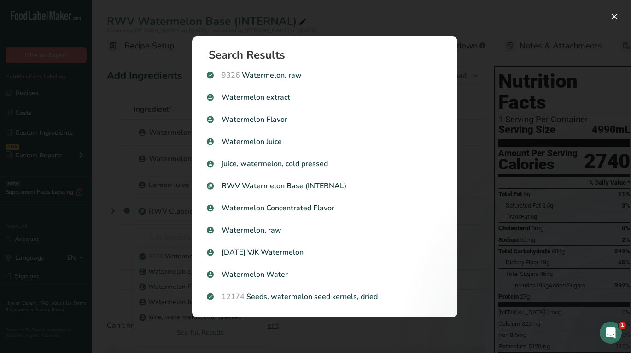
click at [529, 106] on div "Search results modal" at bounding box center [315, 176] width 631 height 353
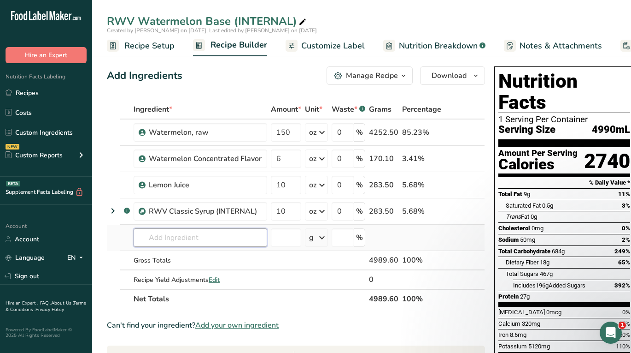
click at [206, 242] on input "text" at bounding box center [201, 237] width 134 height 18
paste input "pureearete"
type input "pureearete"
type input "Watermelon Puree"
click at [198, 271] on div "Add your own ingredient" at bounding box center [200, 271] width 119 height 10
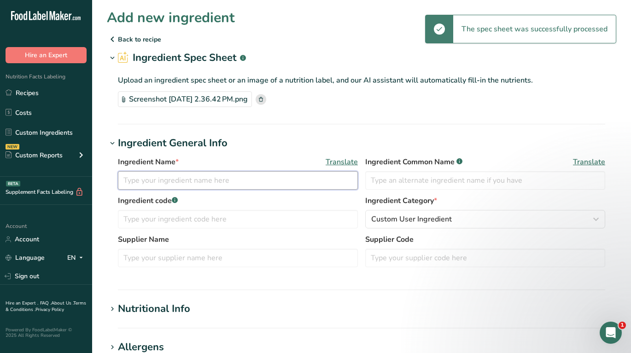
click at [232, 187] on input "text" at bounding box center [238, 180] width 240 height 18
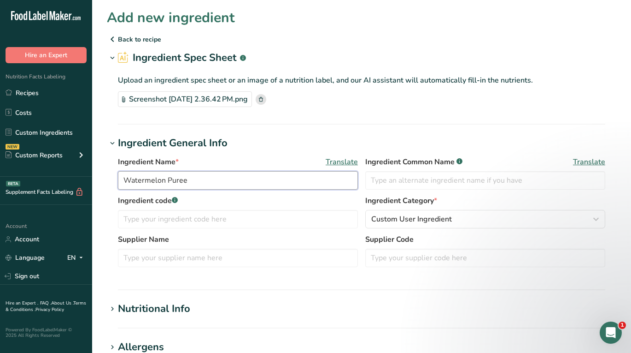
type input "Watermelon Puree"
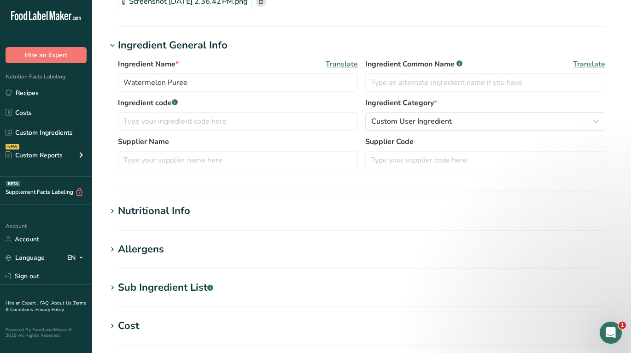
click at [166, 215] on div "Nutritional Info" at bounding box center [154, 210] width 72 height 15
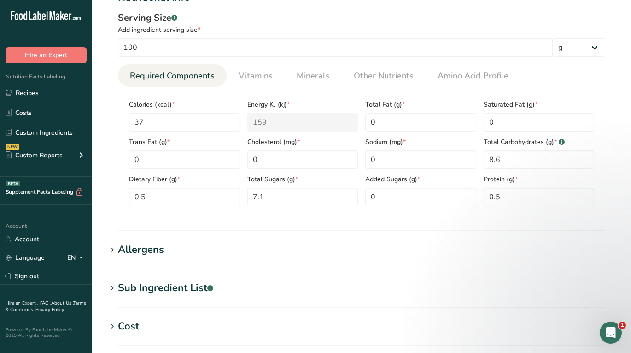
scroll to position [311, 0]
click at [249, 77] on span "Vitamins" at bounding box center [256, 75] width 34 height 12
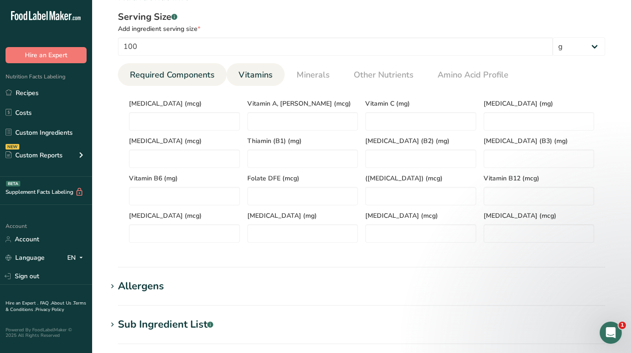
click at [191, 74] on span "Required Components" at bounding box center [172, 75] width 85 height 12
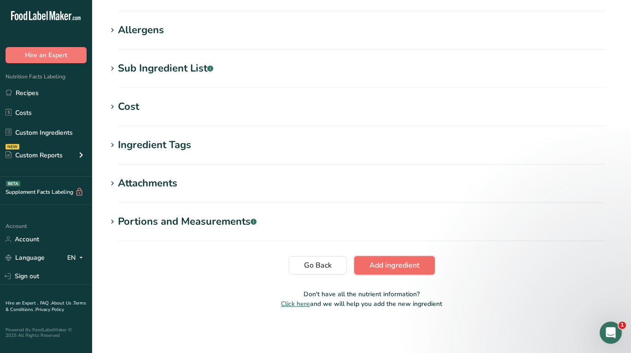
click at [388, 269] on span "Add ingredient" at bounding box center [395, 264] width 50 height 11
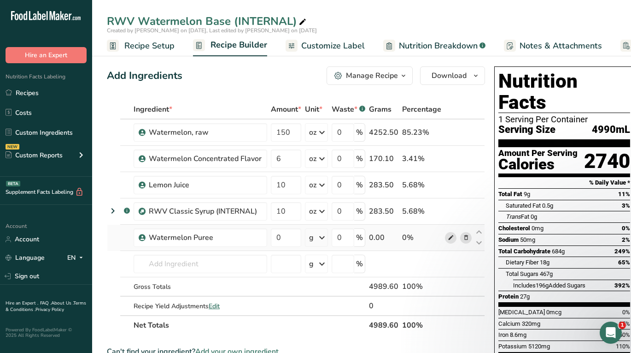
click at [448, 235] on icon at bounding box center [451, 238] width 6 height 10
click at [289, 132] on input "150" at bounding box center [286, 132] width 30 height 18
click at [279, 131] on input "150" at bounding box center [286, 132] width 30 height 18
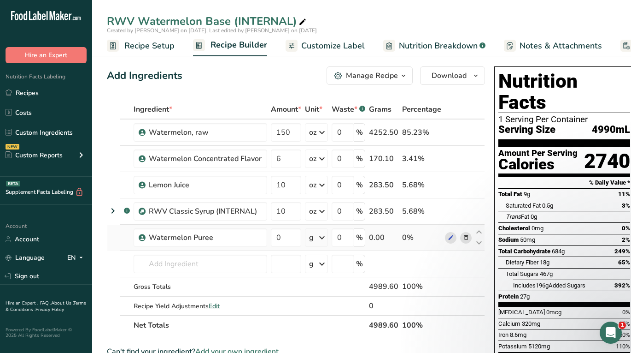
click at [323, 235] on div "Ingredient * Amount * Unit * Waste * .a-a{fill:#347362;}.b-a{fill:#fff;} Grams …" at bounding box center [296, 217] width 378 height 235
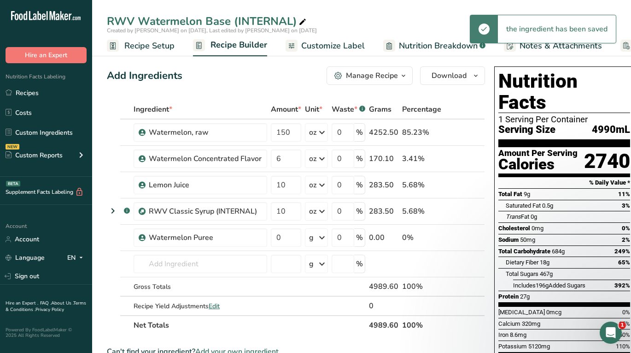
click at [321, 235] on icon at bounding box center [322, 237] width 11 height 17
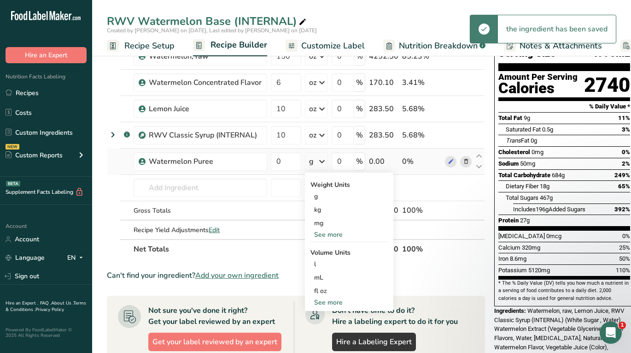
scroll to position [76, 0]
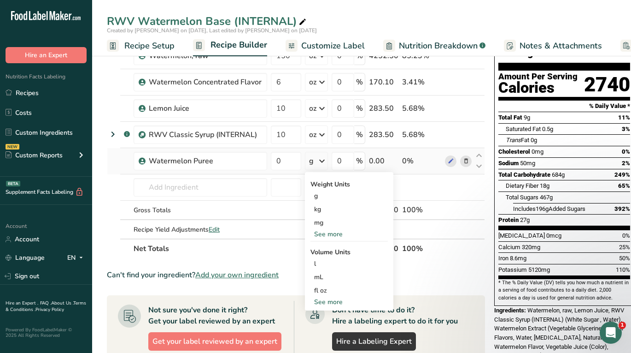
click at [335, 235] on div "See more" at bounding box center [349, 234] width 77 height 10
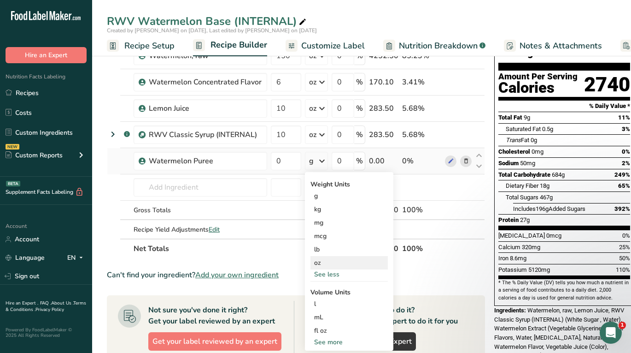
click at [334, 264] on div "oz" at bounding box center [349, 262] width 77 height 13
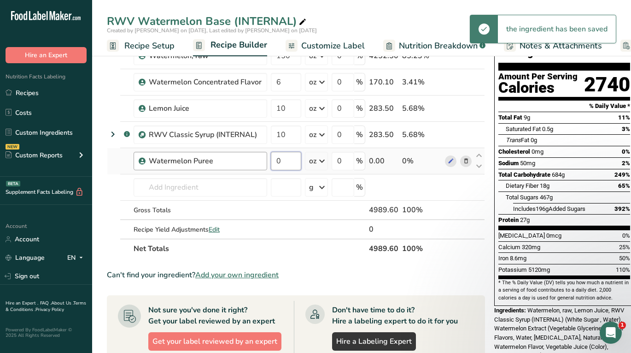
drag, startPoint x: 288, startPoint y: 159, endPoint x: 247, endPoint y: 159, distance: 41.0
click at [247, 159] on tr "Watermelon Puree 0 oz Weight Units g kg mg mcg lb oz See less Volume Units l Vo…" at bounding box center [295, 161] width 377 height 26
paste input "15"
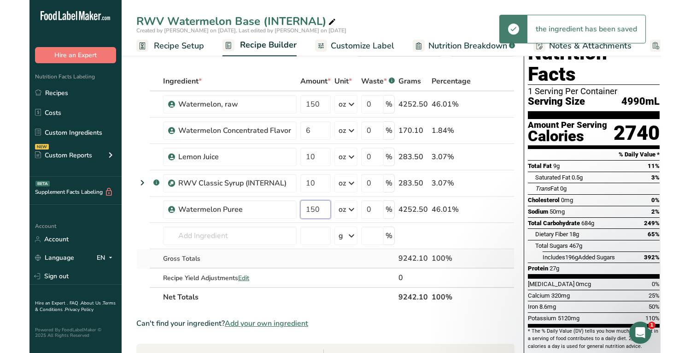
scroll to position [3, 0]
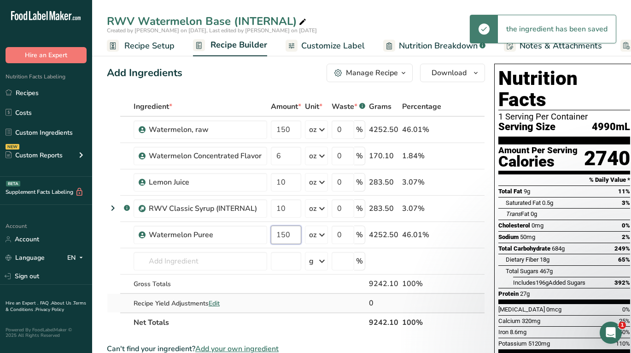
type input "150"
click at [296, 310] on div "Ingredient * Amount * Unit * Waste * .a-a{fill:#347362;}.b-a{fill:#fff;} Grams …" at bounding box center [296, 214] width 378 height 235
click at [463, 129] on icon at bounding box center [466, 130] width 6 height 10
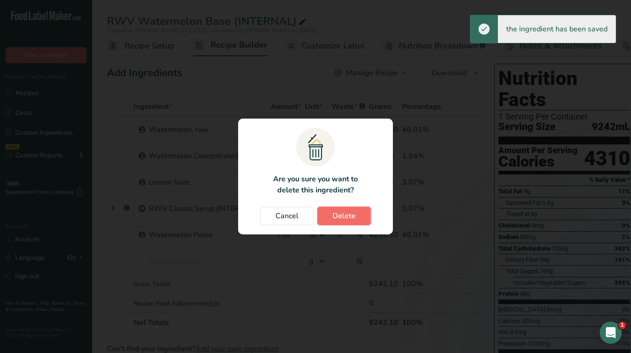
click at [353, 213] on span "Delete" at bounding box center [344, 215] width 23 height 11
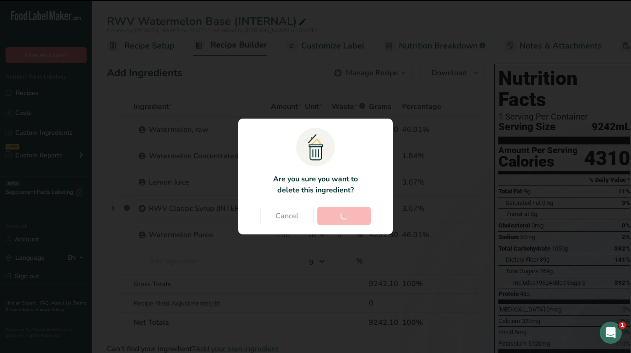
type input "6"
type input "10"
type input "150"
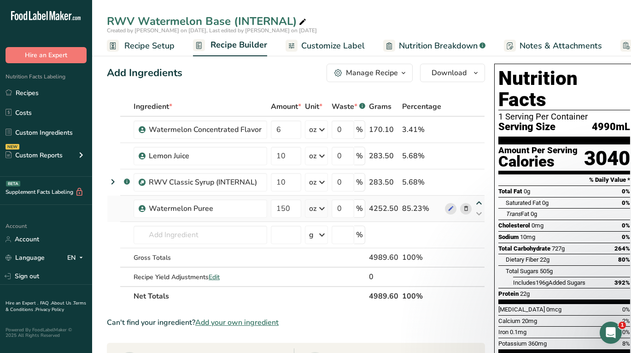
click at [477, 203] on icon at bounding box center [479, 203] width 11 height 7
type input "150"
type input "10"
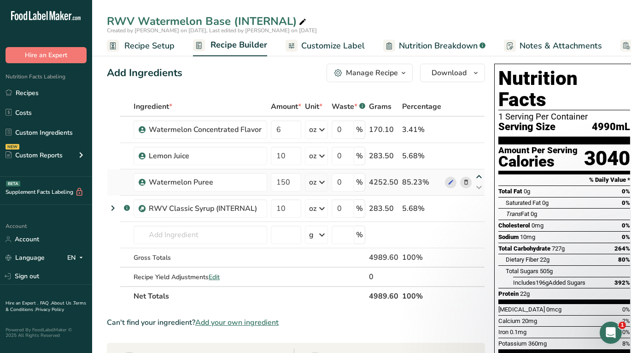
click at [477, 176] on icon at bounding box center [479, 176] width 11 height 7
type input "150"
type input "10"
click at [476, 147] on icon at bounding box center [479, 150] width 11 height 7
type input "150"
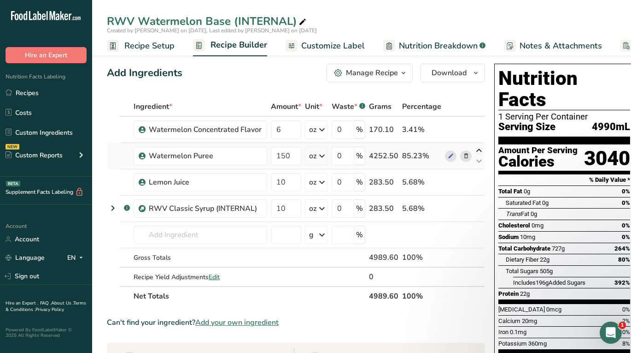
type input "6"
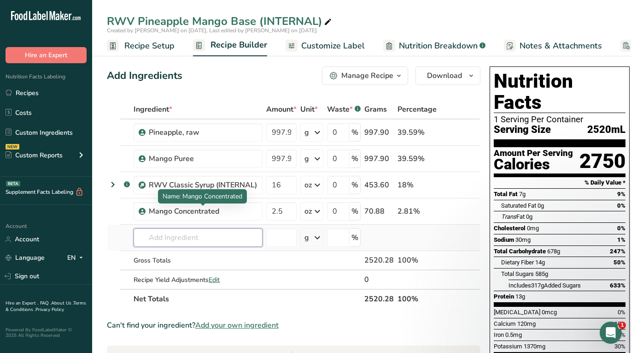
click at [181, 228] on input "text" at bounding box center [198, 237] width 129 height 18
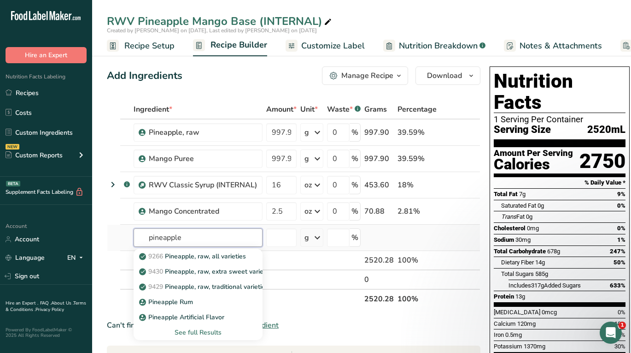
type input "pineapple"
click at [201, 330] on div "See full Results" at bounding box center [198, 332] width 114 height 10
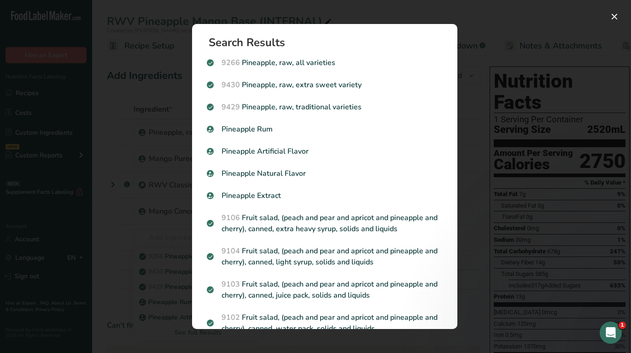
click at [500, 60] on div "Search results modal" at bounding box center [315, 176] width 631 height 353
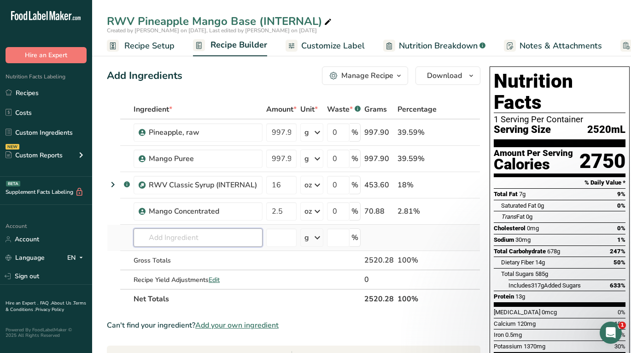
click at [215, 233] on input "text" at bounding box center [198, 237] width 129 height 18
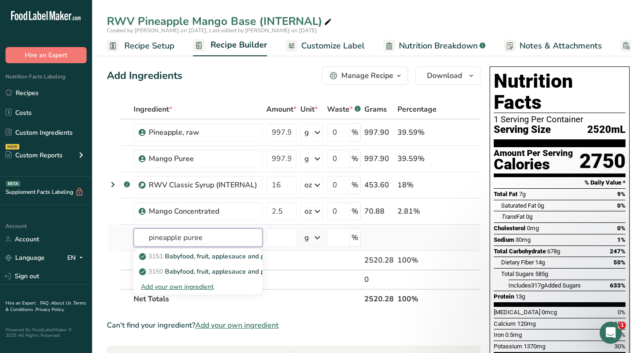
type input "pineapple puree"
click at [204, 288] on div "Add your own ingredient" at bounding box center [198, 287] width 114 height 10
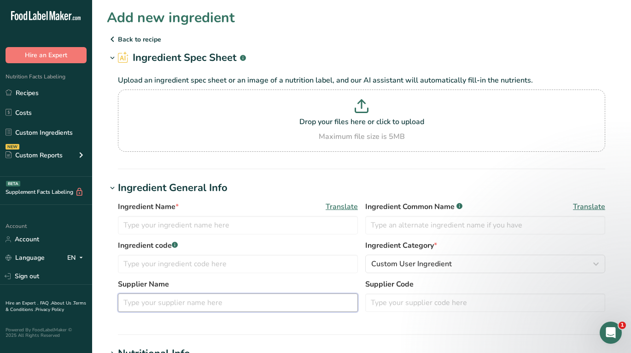
click at [183, 304] on input "text" at bounding box center [238, 302] width 240 height 18
paste input "pureearete"
click at [123, 299] on input "pureearete" at bounding box center [238, 302] width 240 height 18
click at [141, 303] on input "Pureearete" at bounding box center [238, 302] width 240 height 18
type input "Puree Arete"
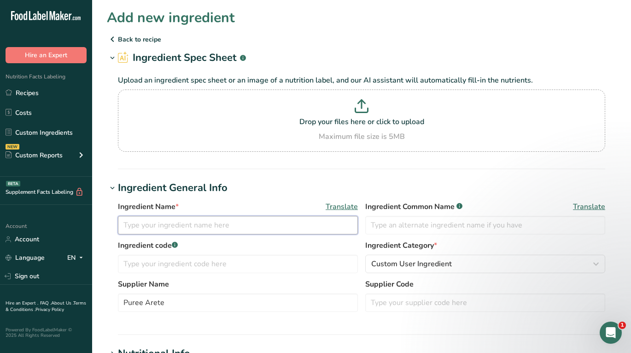
click at [183, 218] on input "text" at bounding box center [238, 225] width 240 height 18
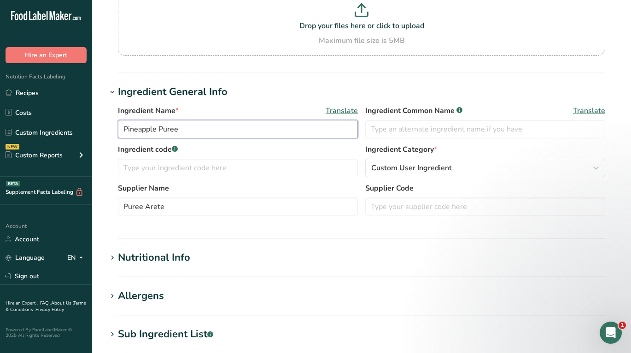
scroll to position [101, 0]
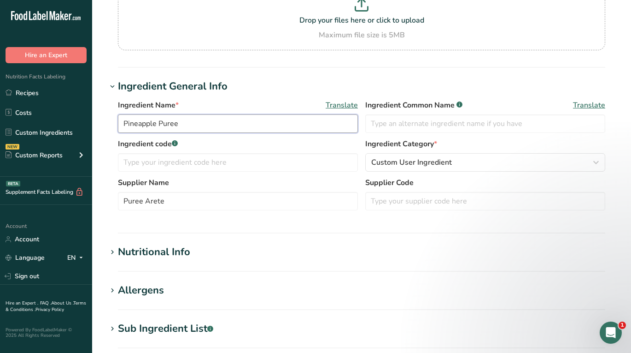
type input "Pineapple Puree"
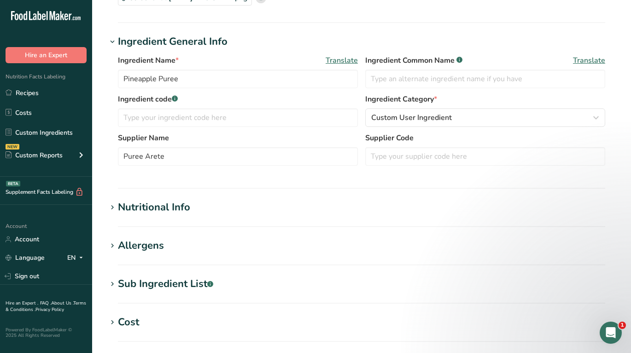
click at [173, 207] on div "Nutritional Info" at bounding box center [154, 207] width 72 height 15
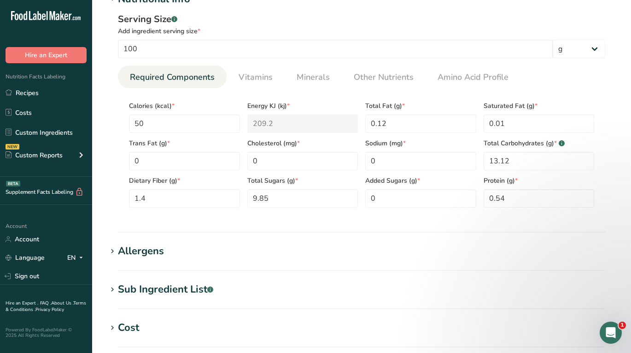
scroll to position [310, 0]
click at [143, 246] on div "Allergens" at bounding box center [141, 249] width 46 height 15
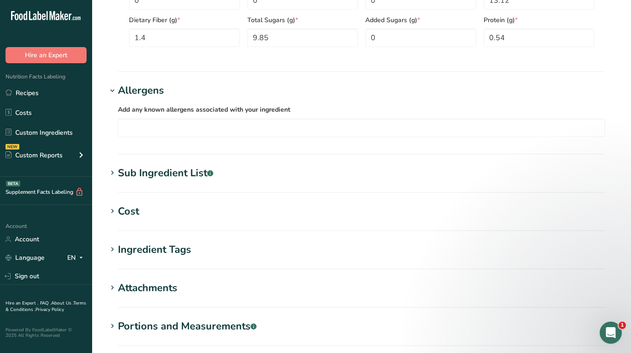
scroll to position [485, 0]
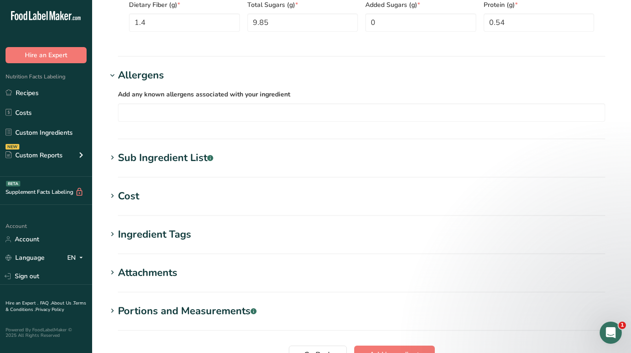
click at [178, 160] on div "Sub Ingredient List .a-a{fill:#347362;}.b-a{fill:#fff;}" at bounding box center [165, 157] width 95 height 15
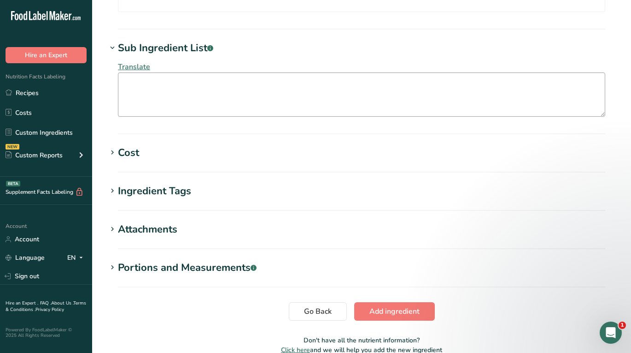
scroll to position [640, 0]
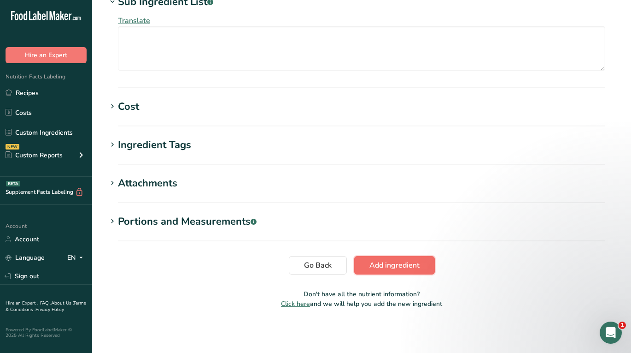
click at [394, 266] on span "Add ingredient" at bounding box center [395, 264] width 50 height 11
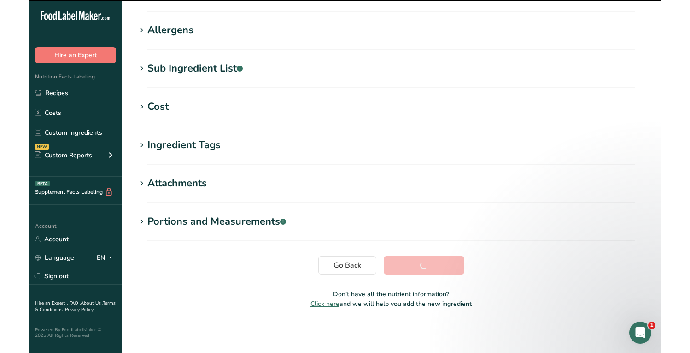
scroll to position [0, 0]
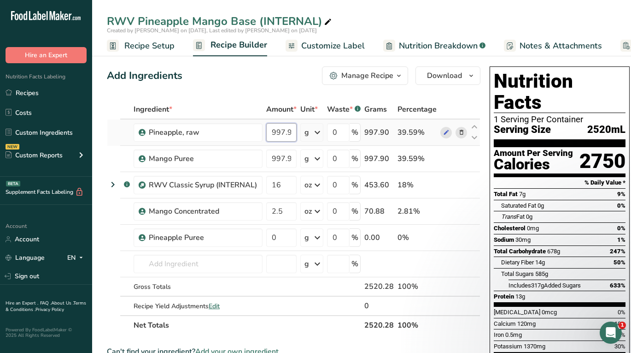
click at [284, 129] on input "997.9" at bounding box center [281, 132] width 30 height 18
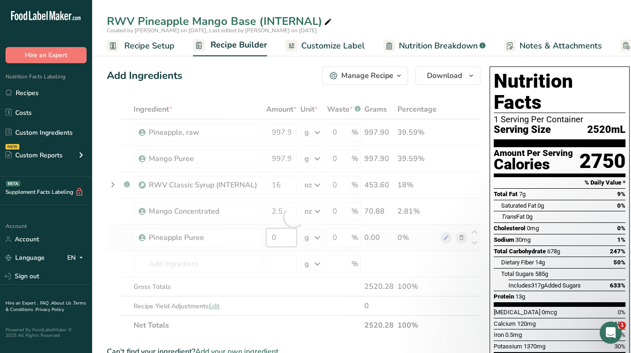
click at [279, 241] on div "Ingredient * Amount * Unit * Waste * .a-a{fill:#347362;}.b-a{fill:#fff;} Grams …" at bounding box center [294, 217] width 374 height 235
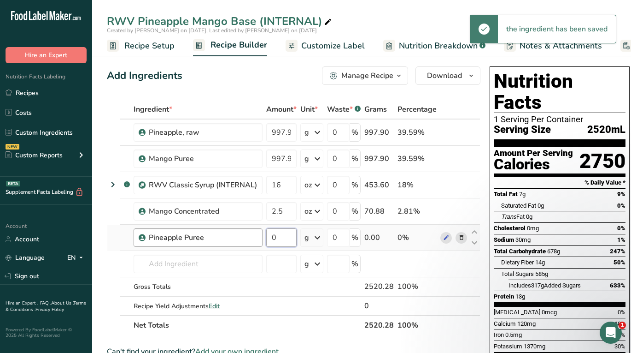
drag, startPoint x: 288, startPoint y: 236, endPoint x: 241, endPoint y: 236, distance: 46.5
click at [241, 236] on tr "Pineapple Puree 0 g Weight Units g kg mg See more Volume Units l Volume units r…" at bounding box center [293, 237] width 373 height 26
paste input "997.9"
type input "997.9"
click at [429, 289] on div "Ingredient * Amount * Unit * Waste * .a-a{fill:#347362;}.b-a{fill:#fff;} Grams …" at bounding box center [294, 217] width 374 height 235
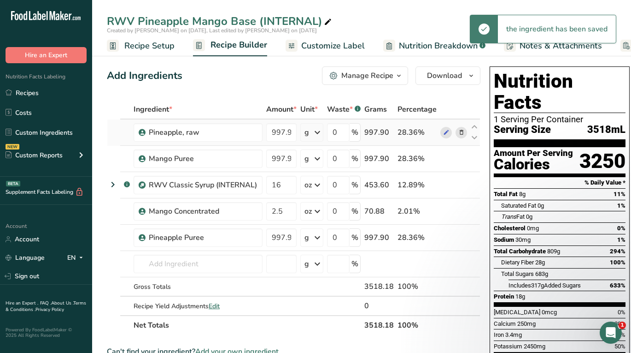
click at [458, 132] on icon at bounding box center [461, 133] width 6 height 10
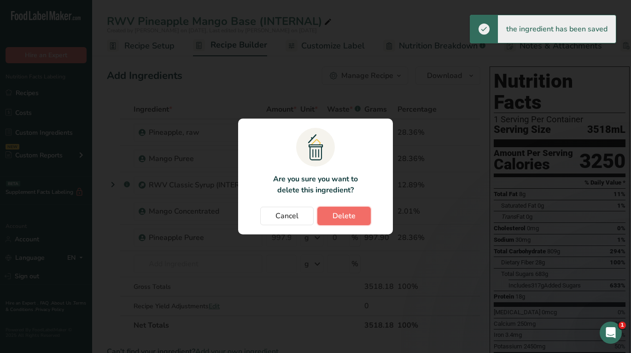
click at [365, 209] on button "Delete" at bounding box center [343, 215] width 53 height 18
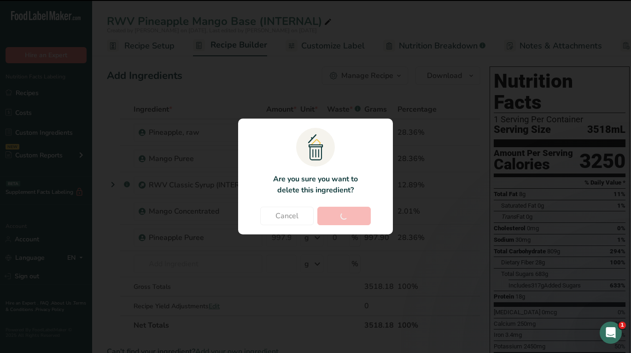
type input "16"
type input "2.5"
type input "997.9"
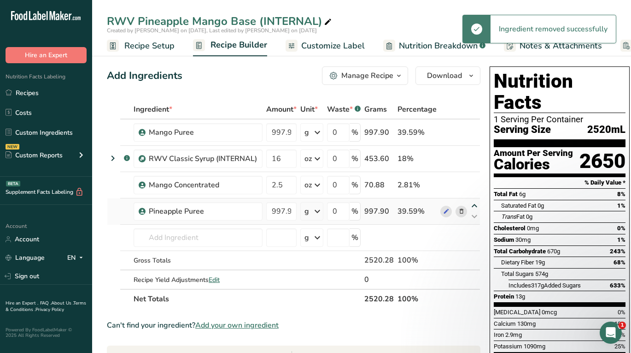
click at [470, 205] on icon at bounding box center [474, 205] width 11 height 7
type input "997.9"
type input "2.5"
click at [475, 180] on icon at bounding box center [474, 179] width 11 height 7
type input "997.9"
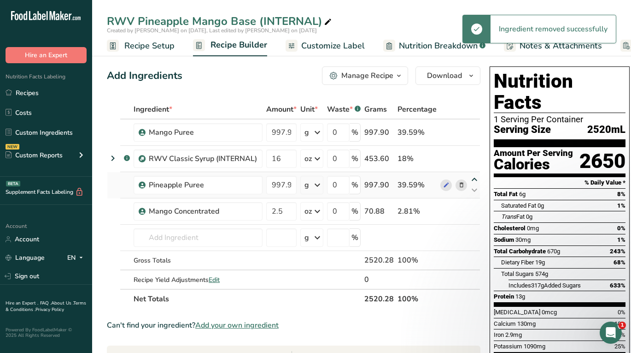
type input "16"
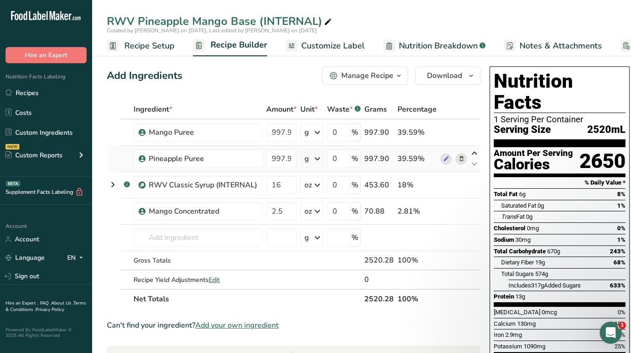
click at [473, 150] on icon at bounding box center [474, 153] width 11 height 7
click at [551, 211] on div "Trans Fat 0g" at bounding box center [563, 217] width 124 height 12
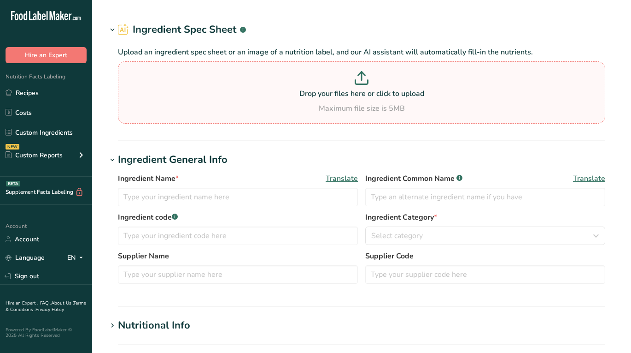
type input "Watermelon Puree"
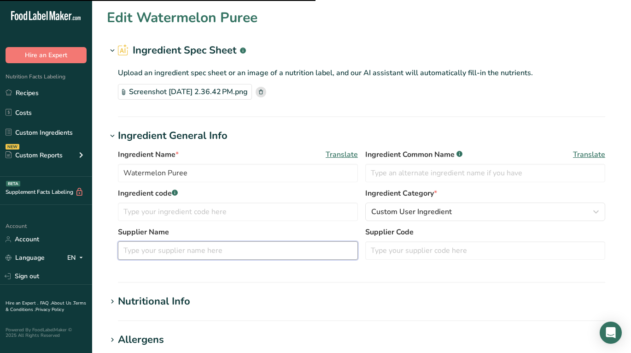
click at [156, 248] on input "text" at bounding box center [238, 250] width 240 height 18
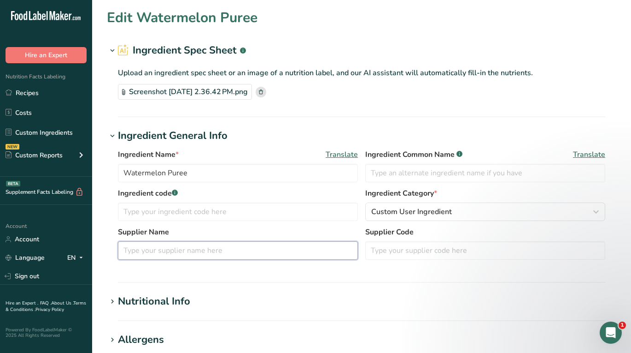
paste input "[PERSON_NAME] Boiron""
type input "[PERSON_NAME] Boiron"
click at [255, 302] on h1 "Nutritional Info" at bounding box center [362, 301] width 510 height 15
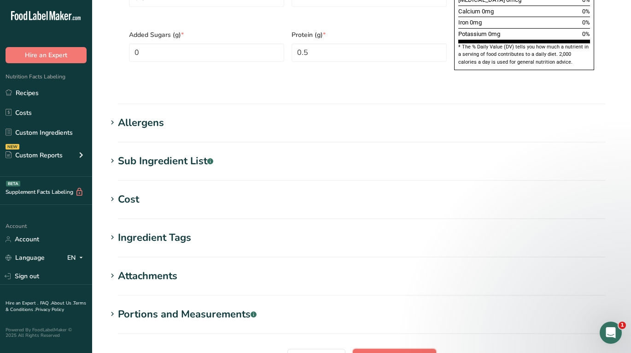
click at [407, 352] on span "Save ingredient" at bounding box center [394, 357] width 53 height 11
